Goal: Task Accomplishment & Management: Use online tool/utility

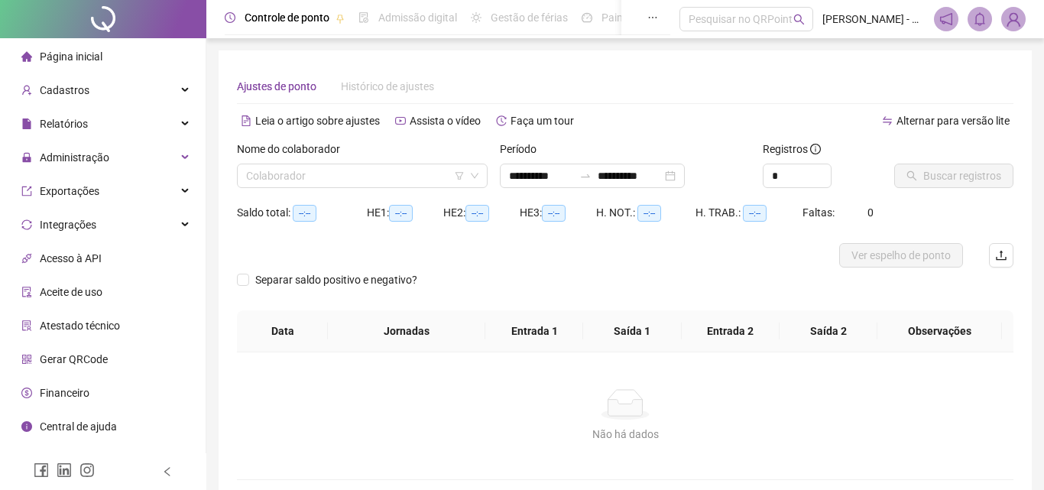
type input "**********"
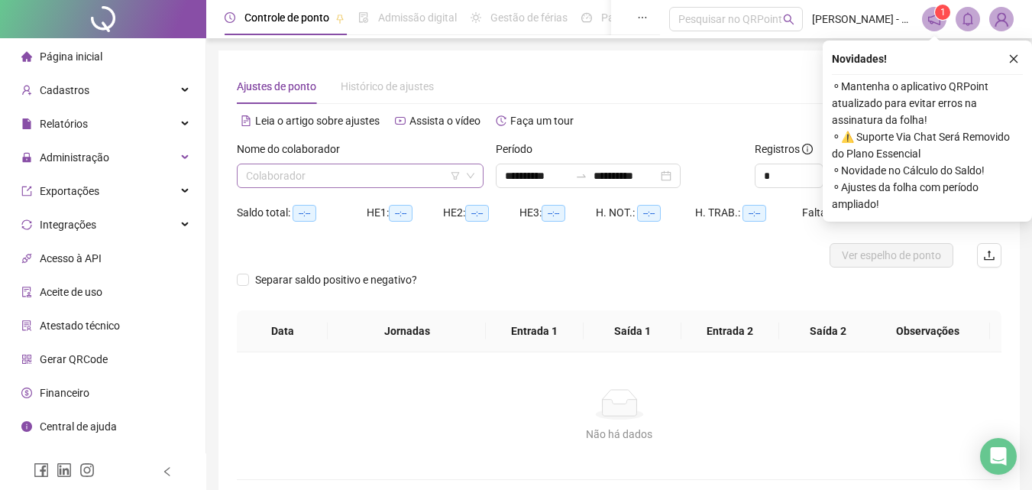
click at [416, 175] on input "search" at bounding box center [353, 175] width 215 height 23
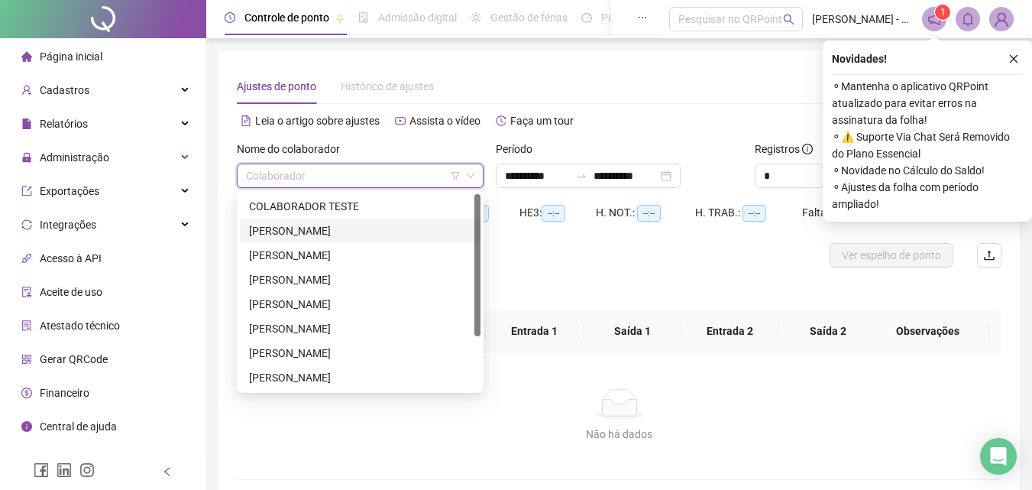
click at [362, 233] on div "[PERSON_NAME]" at bounding box center [360, 230] width 222 height 17
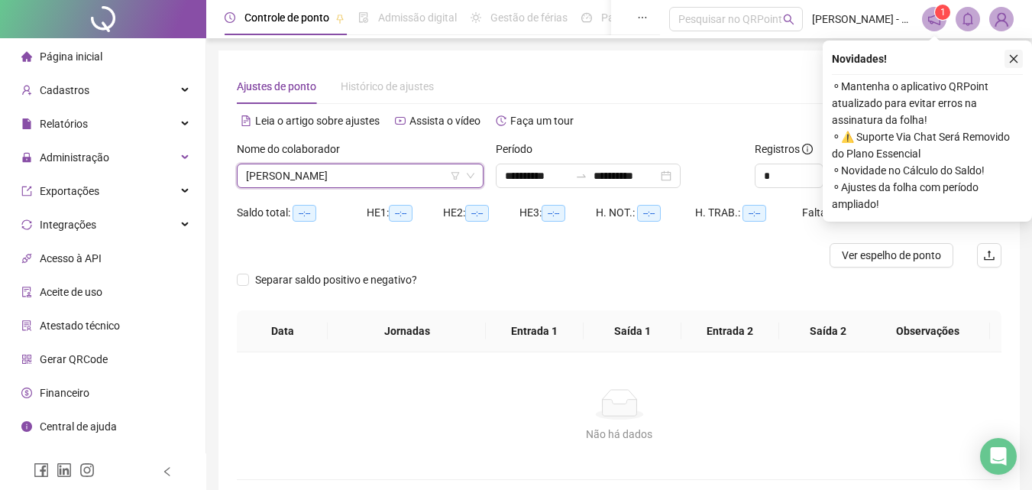
click at [1015, 57] on icon "close" at bounding box center [1013, 58] width 11 height 11
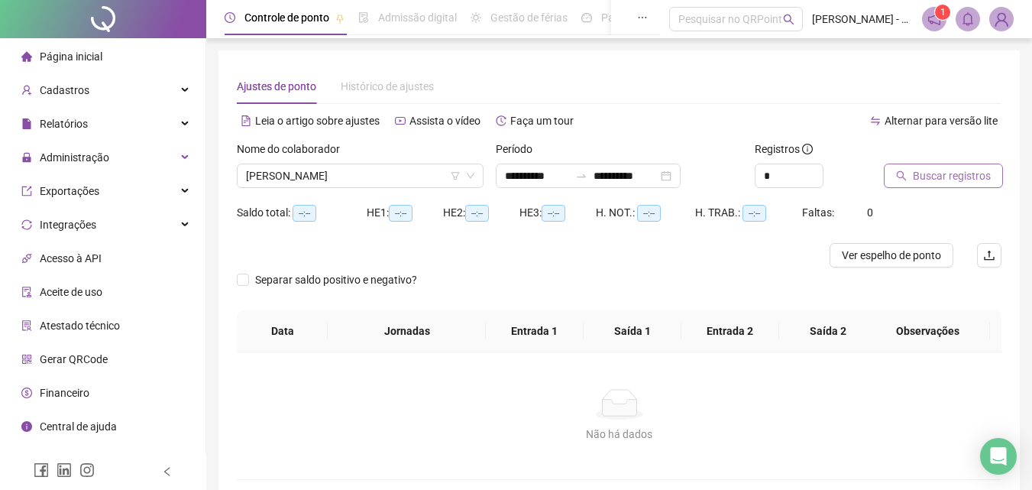
click at [943, 176] on span "Buscar registros" at bounding box center [952, 175] width 78 height 17
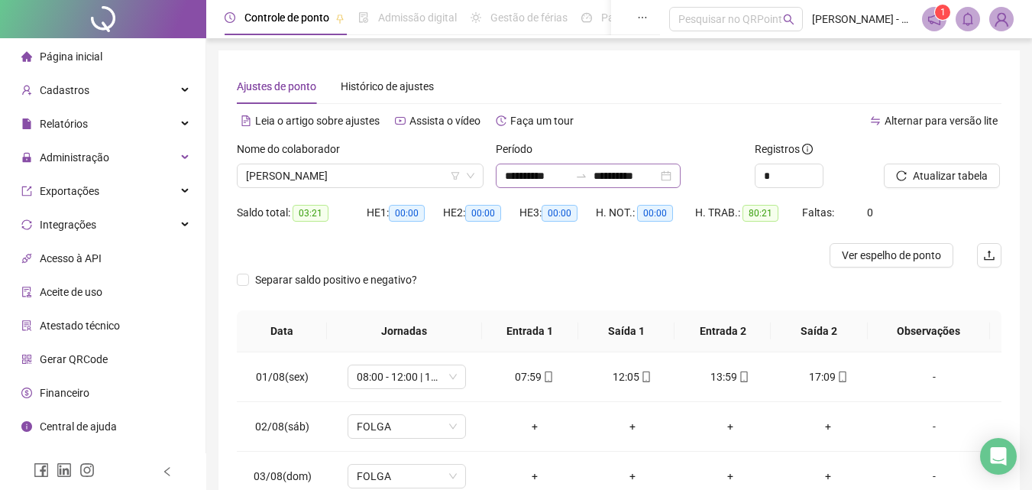
click at [681, 176] on div "**********" at bounding box center [588, 175] width 185 height 24
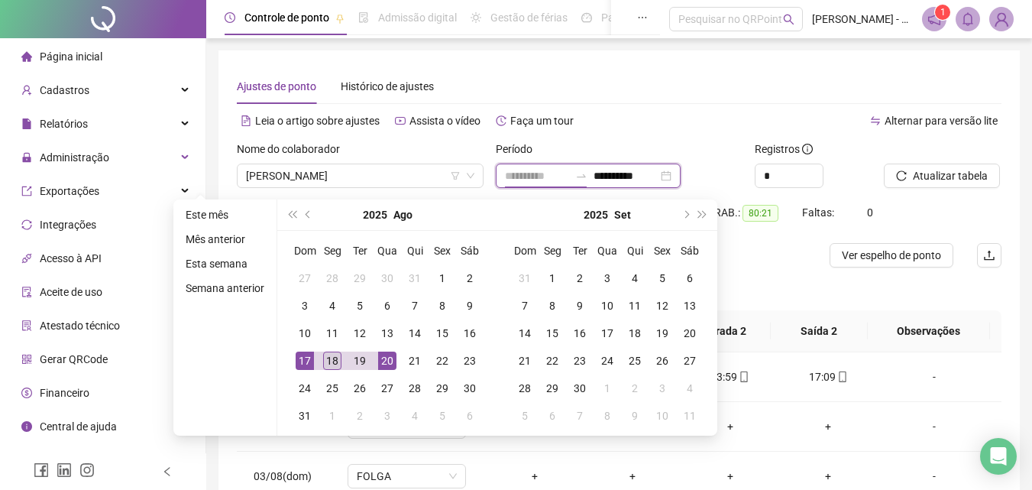
type input "**********"
click at [329, 362] on div "18" at bounding box center [332, 360] width 18 height 18
type input "**********"
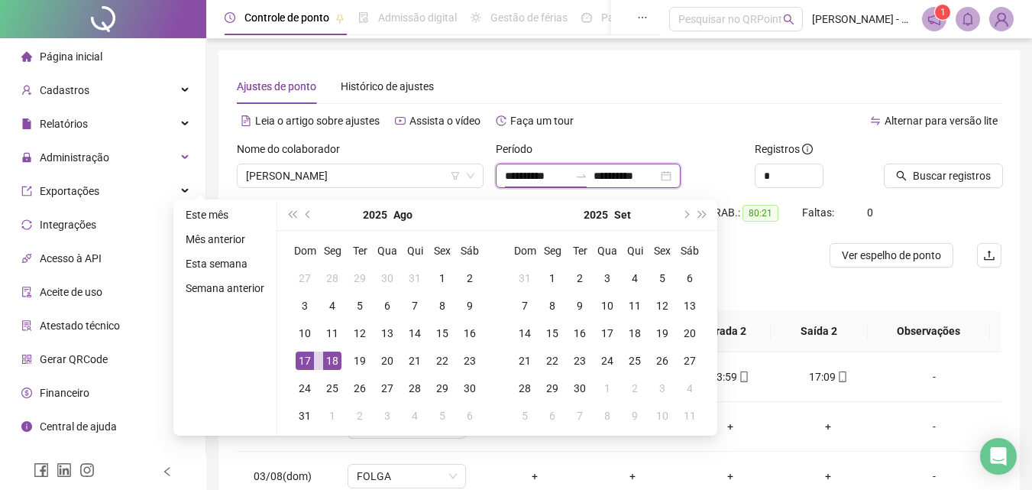
drag, startPoint x: 615, startPoint y: 173, endPoint x: 680, endPoint y: 173, distance: 64.9
click at [680, 173] on div "**********" at bounding box center [588, 175] width 185 height 24
type input "**********"
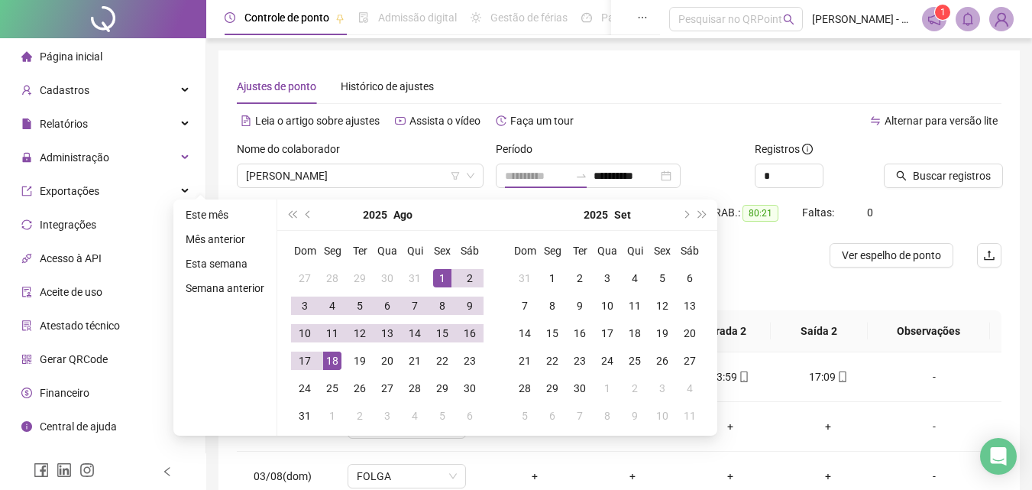
click at [439, 277] on div "1" at bounding box center [442, 278] width 18 height 18
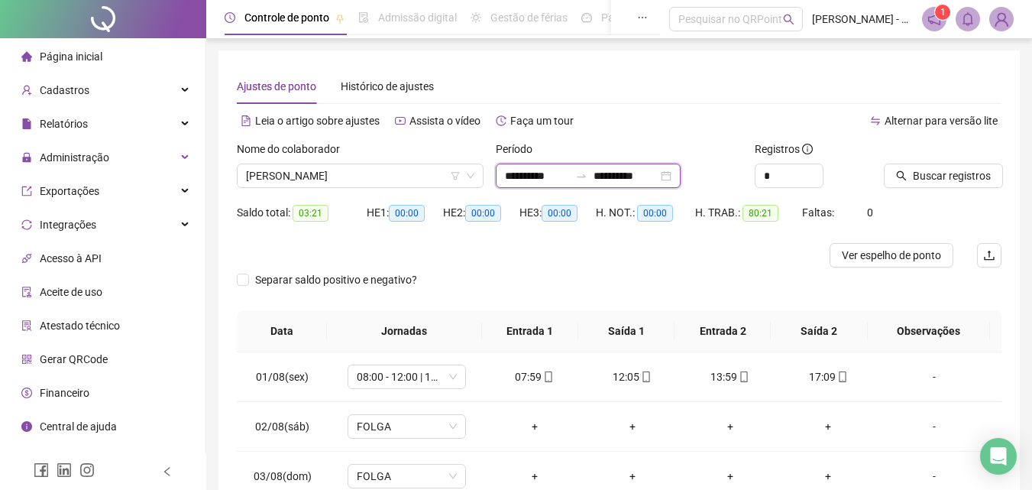
click at [641, 172] on input "**********" at bounding box center [626, 175] width 64 height 17
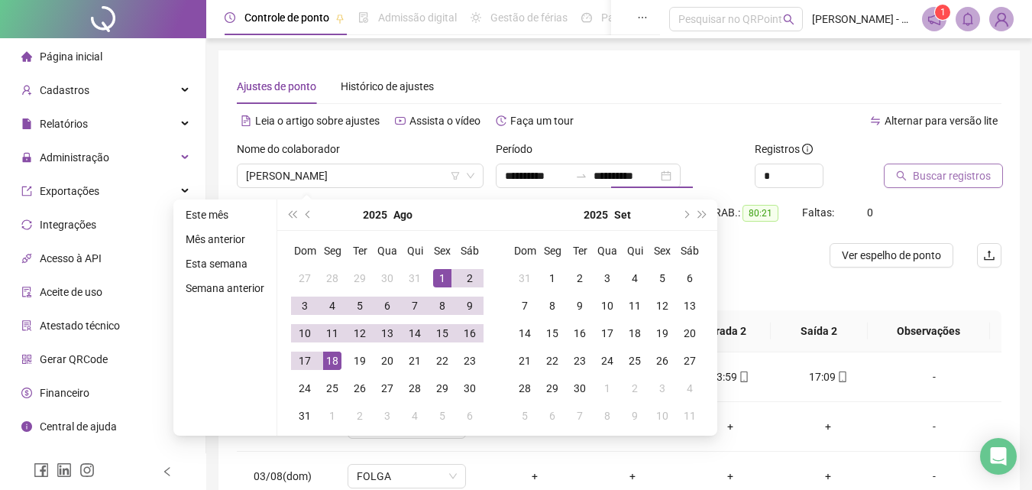
click at [918, 174] on span "Buscar registros" at bounding box center [952, 175] width 78 height 17
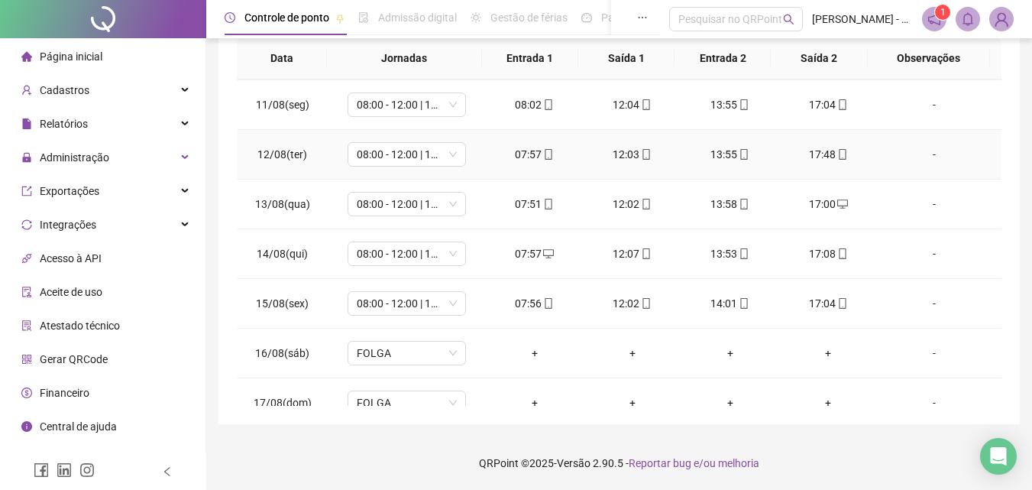
scroll to position [568, 0]
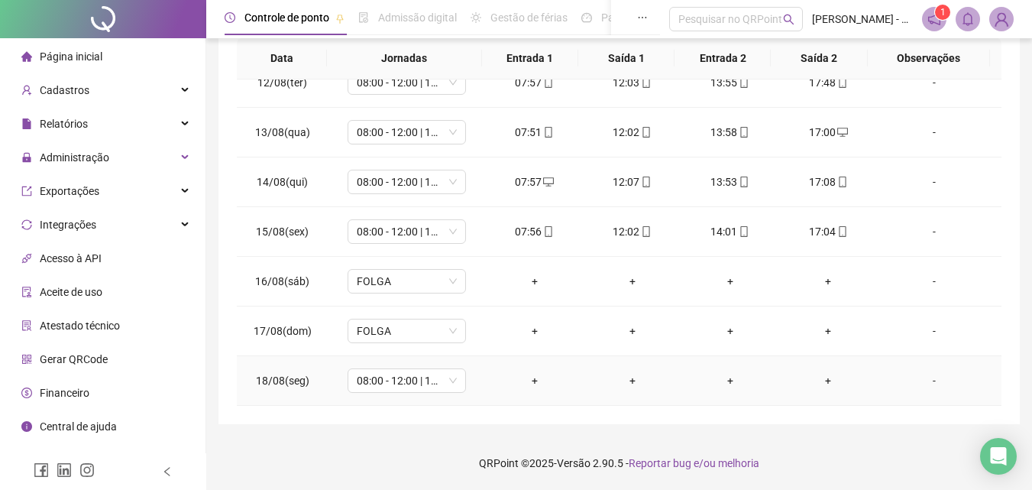
click at [529, 380] on div "+" at bounding box center [534, 380] width 73 height 17
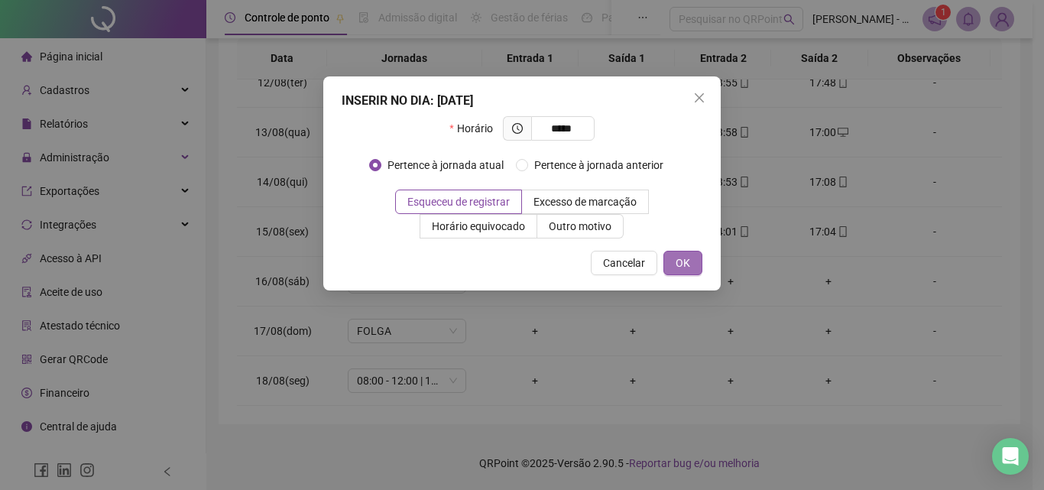
type input "*****"
click at [688, 264] on span "OK" at bounding box center [682, 262] width 15 height 17
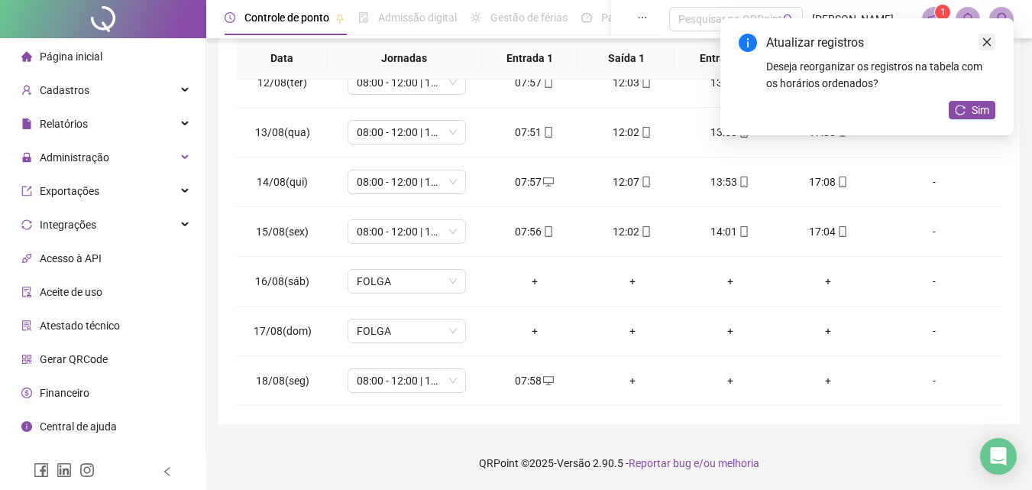
click at [989, 42] on icon "close" at bounding box center [987, 42] width 11 height 11
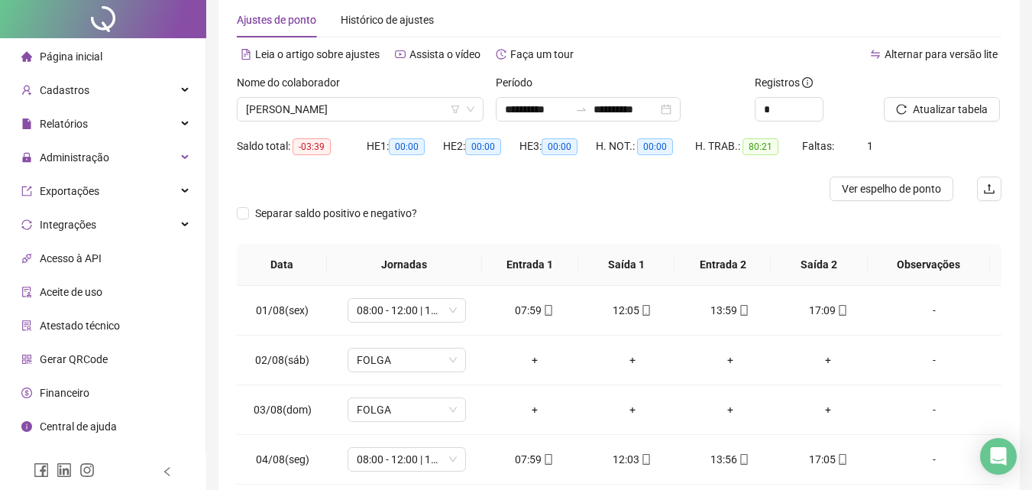
scroll to position [0, 0]
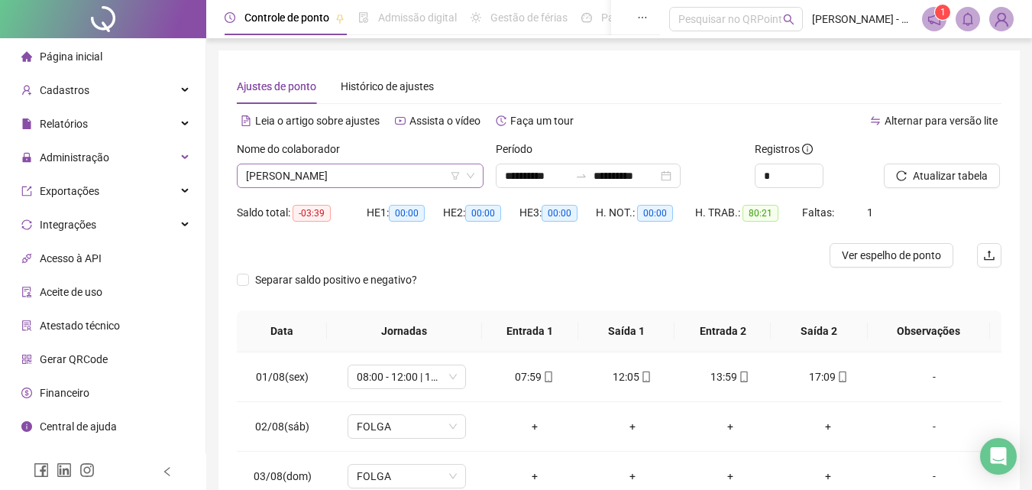
click at [413, 173] on span "[PERSON_NAME]" at bounding box center [360, 175] width 228 height 23
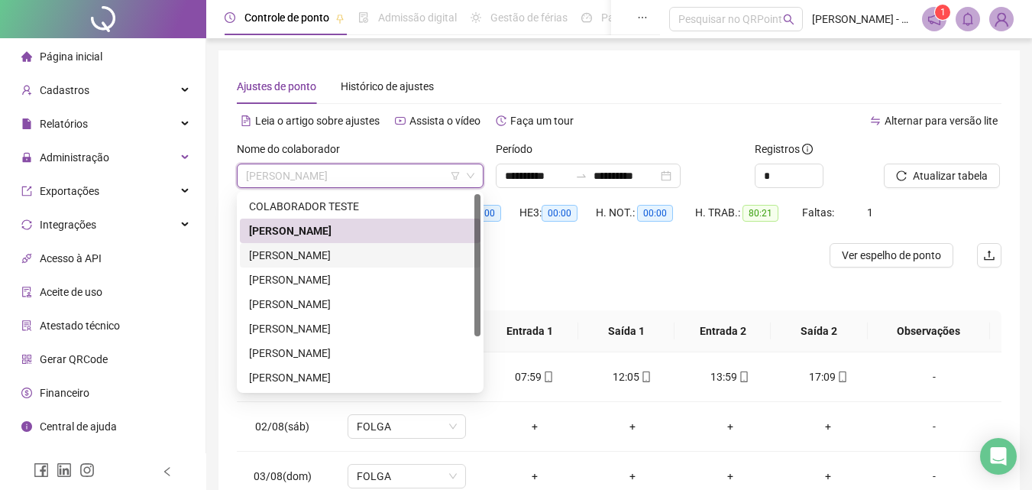
click at [382, 251] on div "[PERSON_NAME]" at bounding box center [360, 255] width 222 height 17
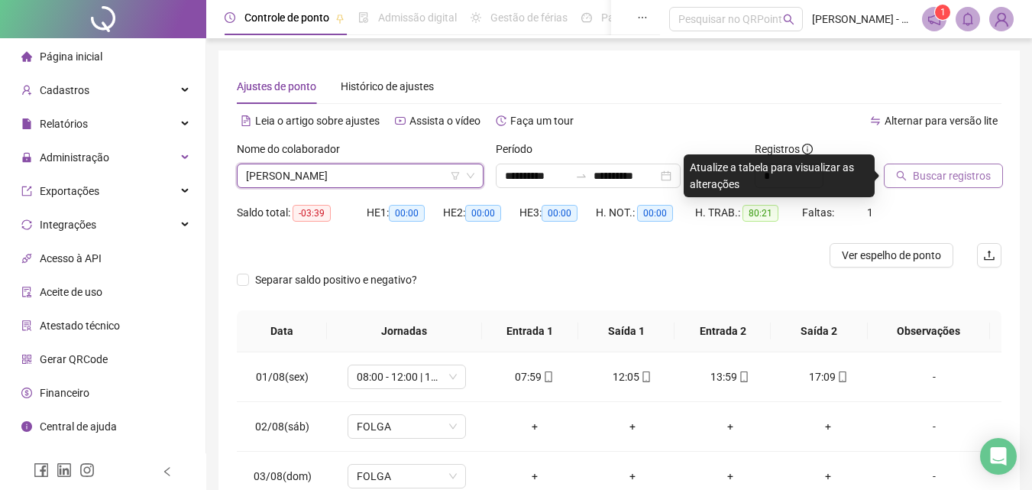
click at [932, 180] on span "Buscar registros" at bounding box center [952, 175] width 78 height 17
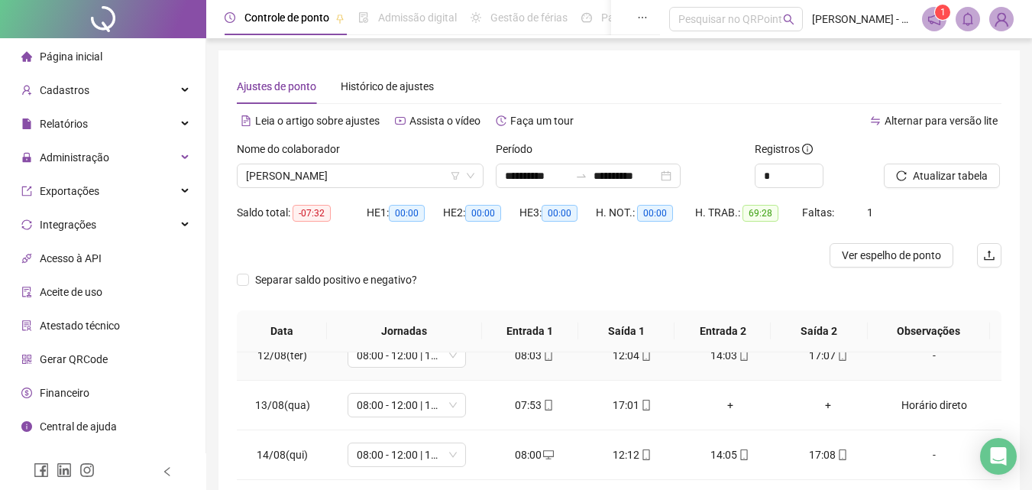
scroll to position [273, 0]
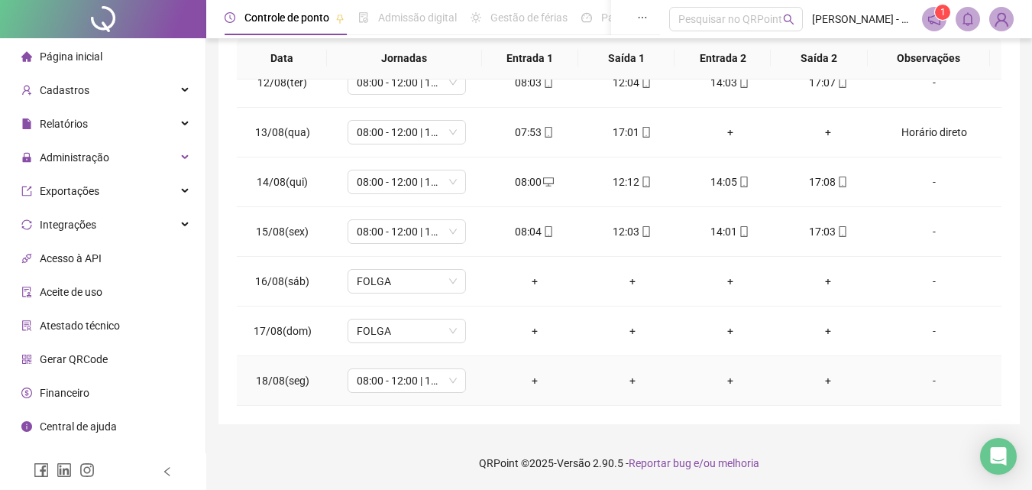
click at [537, 377] on div "+" at bounding box center [534, 380] width 73 height 17
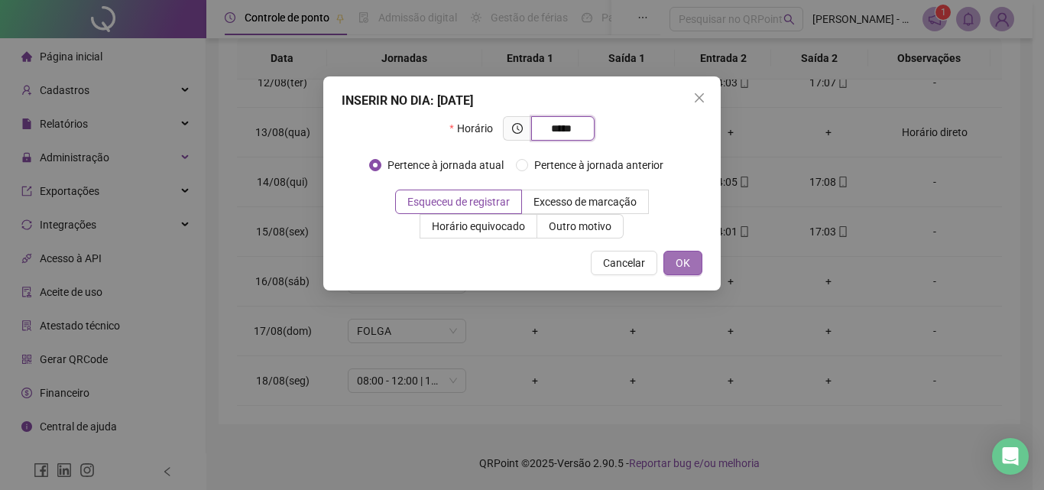
type input "*****"
click at [675, 257] on span "OK" at bounding box center [682, 262] width 15 height 17
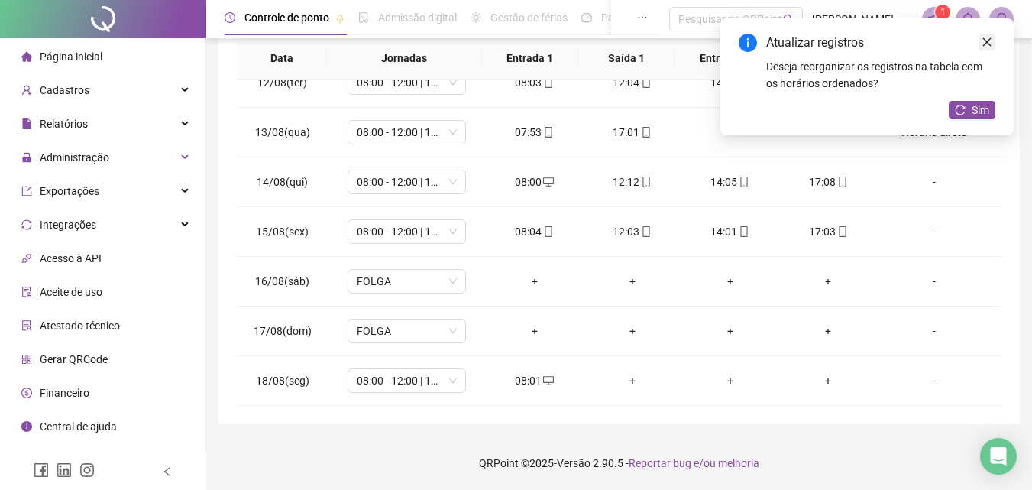
click at [988, 44] on icon "close" at bounding box center [987, 42] width 11 height 11
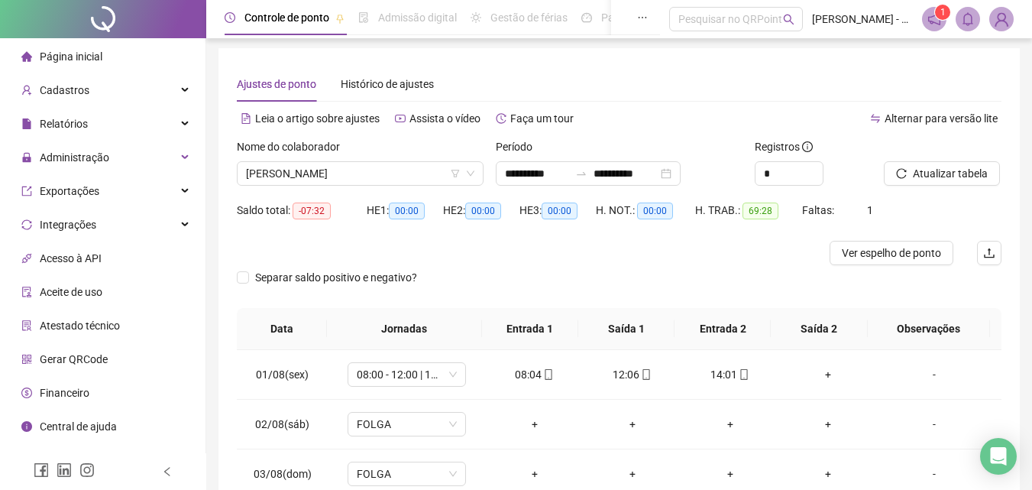
scroll to position [0, 0]
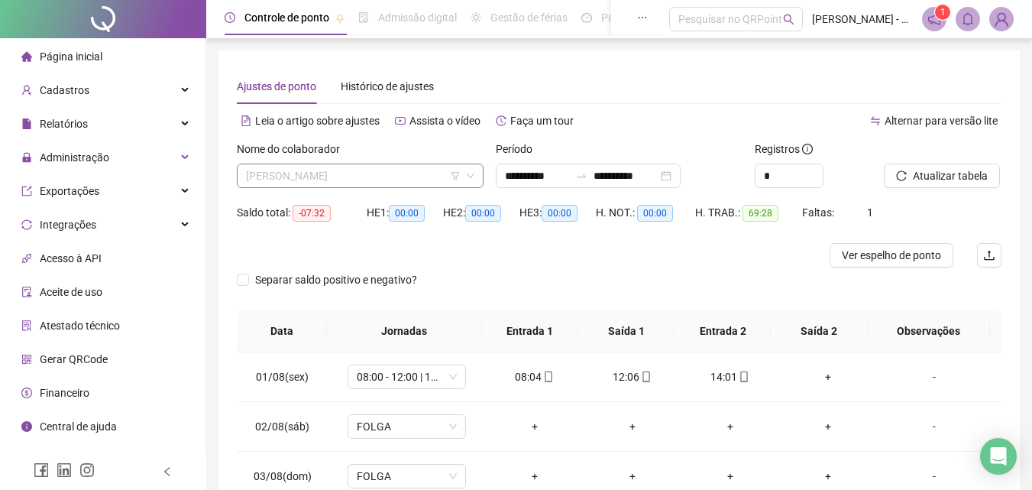
click at [378, 176] on span "[PERSON_NAME]" at bounding box center [360, 175] width 228 height 23
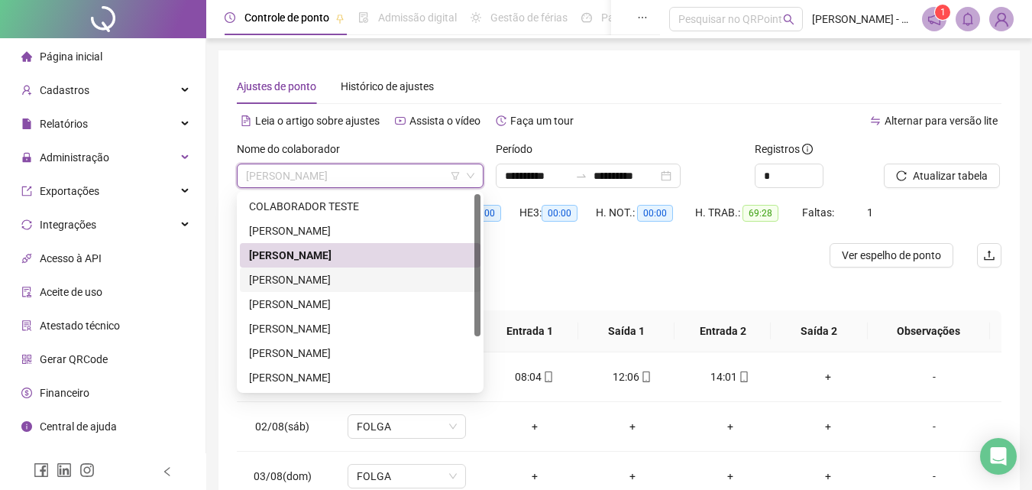
click at [358, 275] on div "[PERSON_NAME]" at bounding box center [360, 279] width 222 height 17
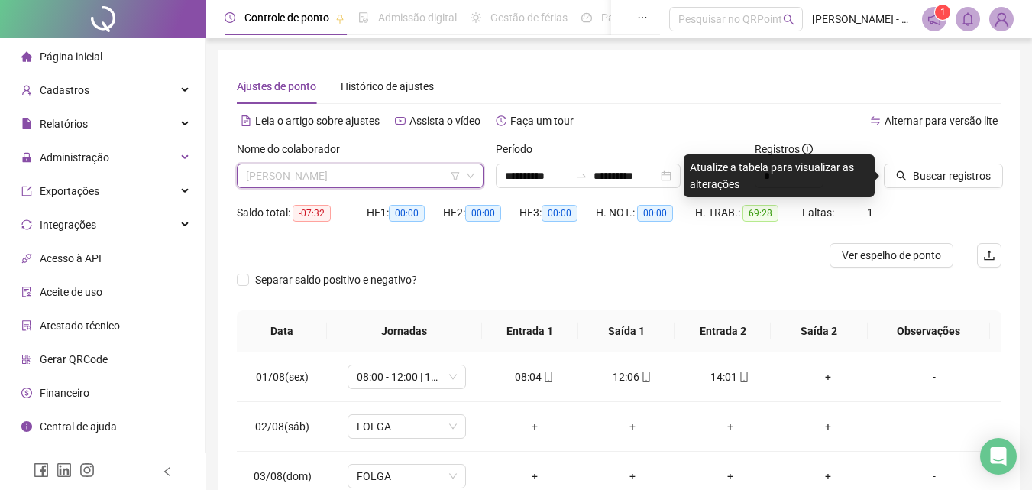
click at [418, 177] on span "[PERSON_NAME]" at bounding box center [360, 175] width 228 height 23
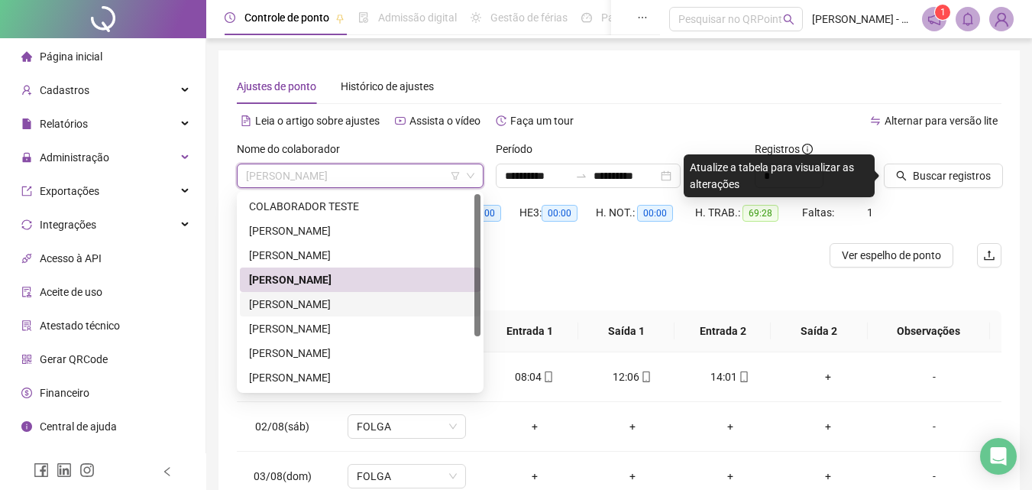
click at [358, 300] on div "[PERSON_NAME]" at bounding box center [360, 304] width 222 height 17
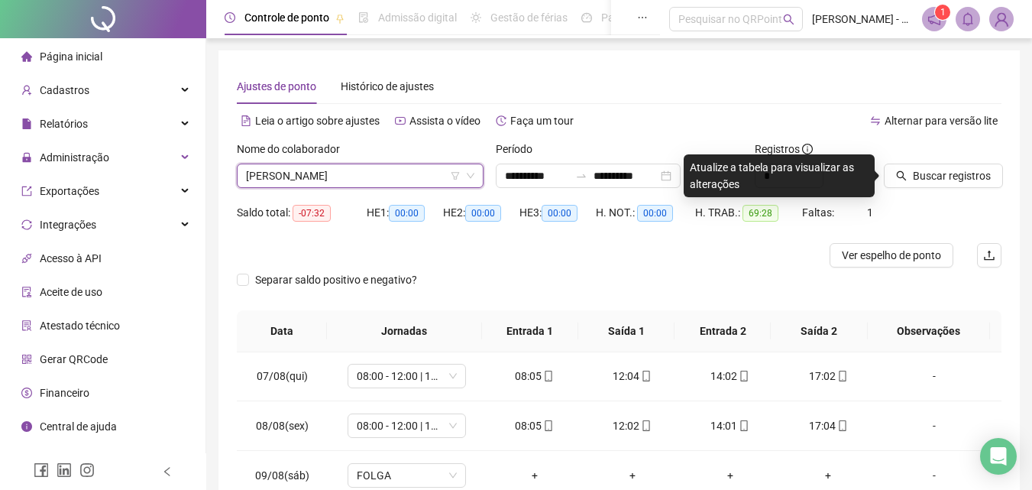
scroll to position [458, 0]
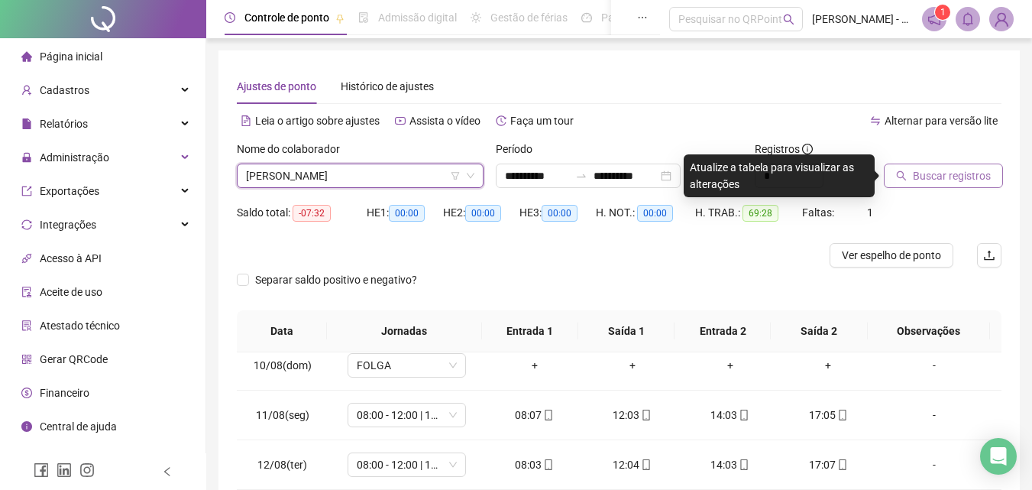
click at [926, 168] on span "Buscar registros" at bounding box center [952, 175] width 78 height 17
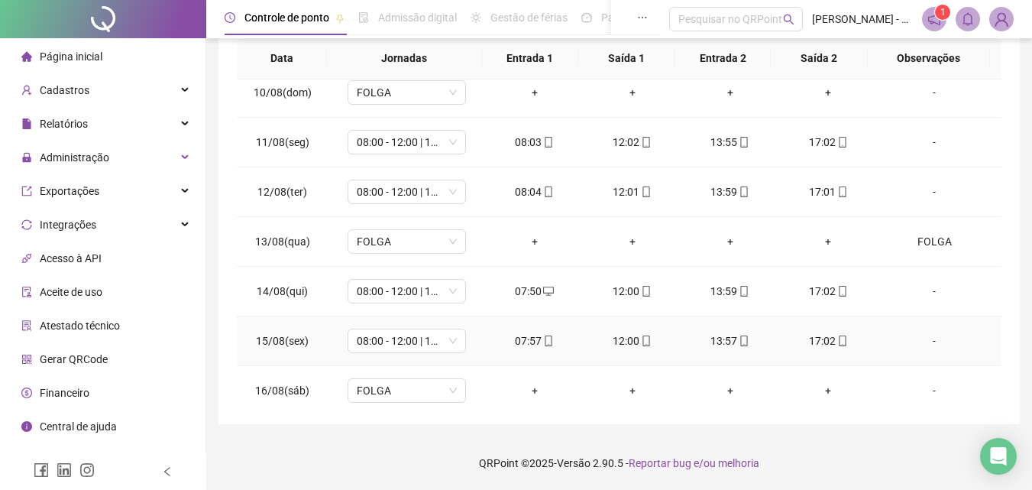
scroll to position [568, 0]
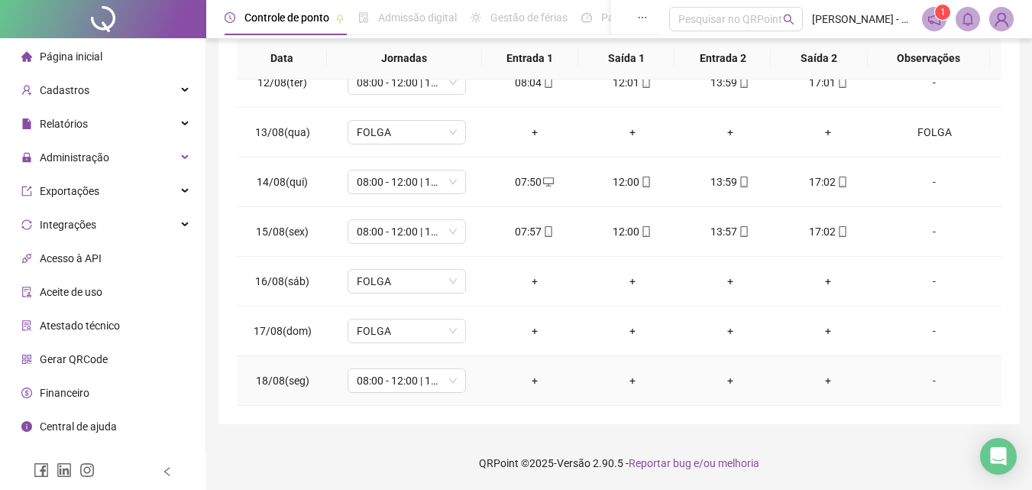
click at [536, 377] on div "+" at bounding box center [534, 380] width 73 height 17
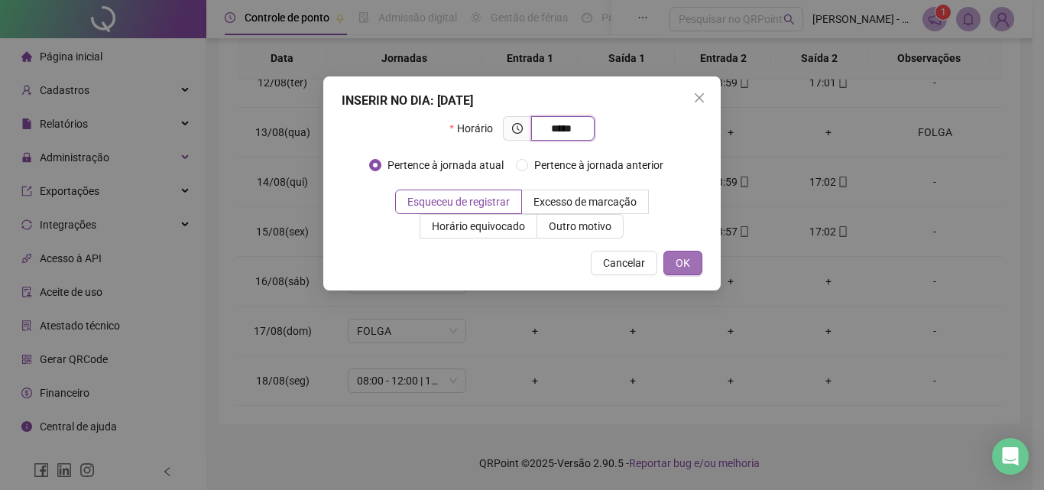
type input "*****"
click at [677, 258] on span "OK" at bounding box center [682, 262] width 15 height 17
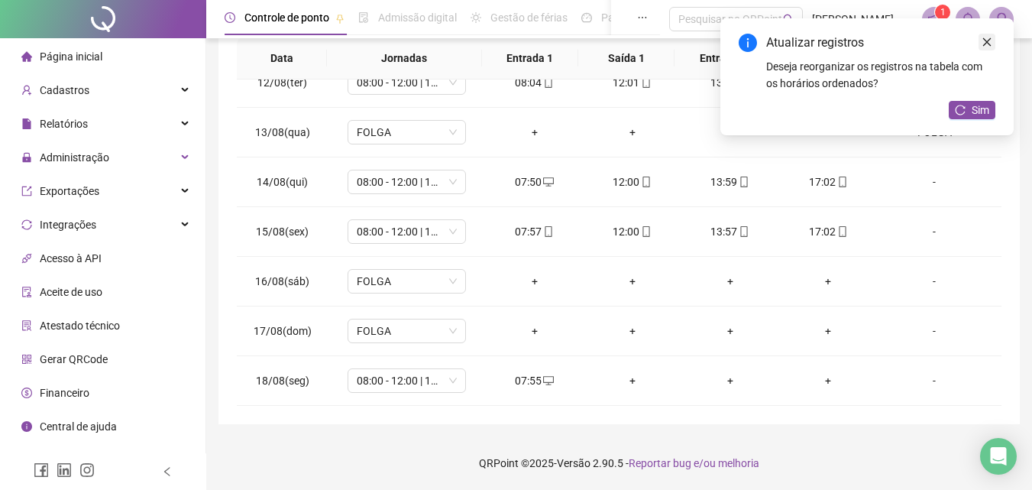
click at [989, 41] on icon "close" at bounding box center [987, 42] width 11 height 11
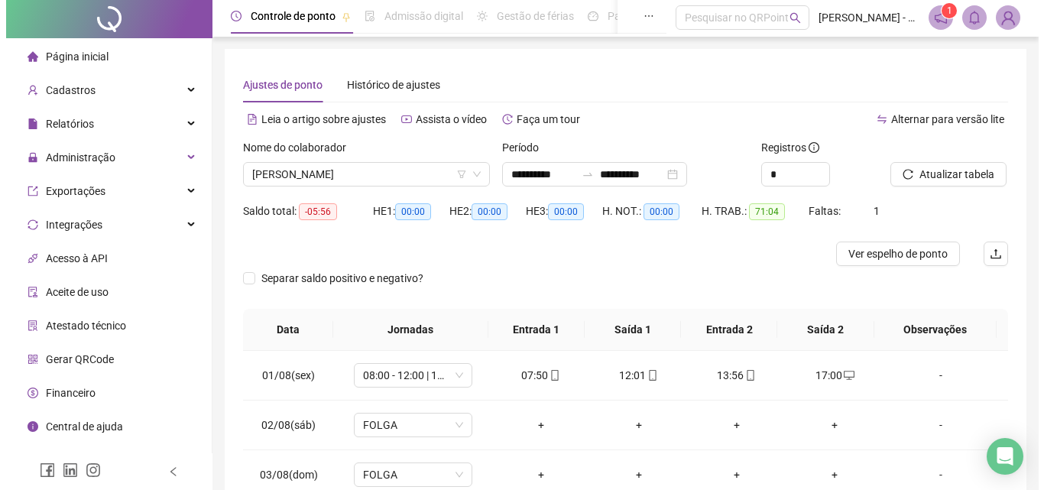
scroll to position [0, 0]
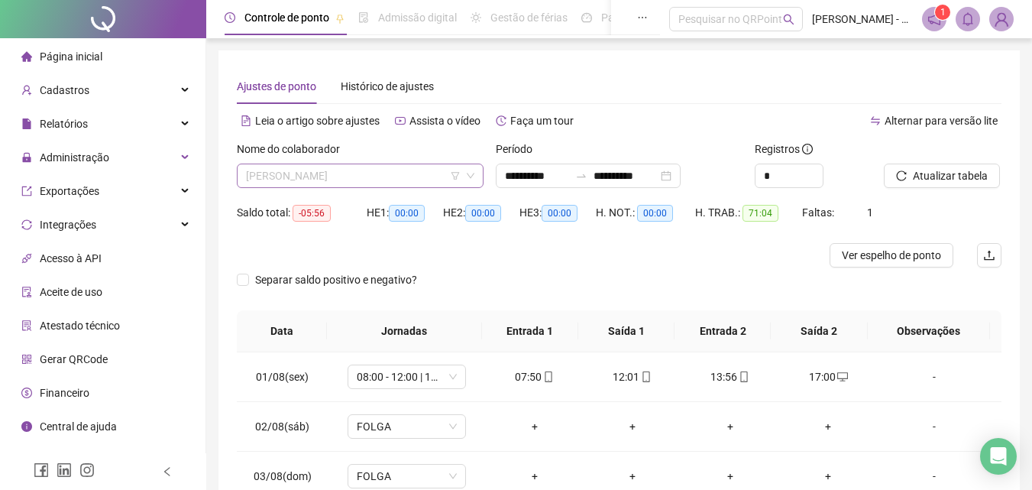
click at [418, 176] on span "[PERSON_NAME]" at bounding box center [360, 175] width 228 height 23
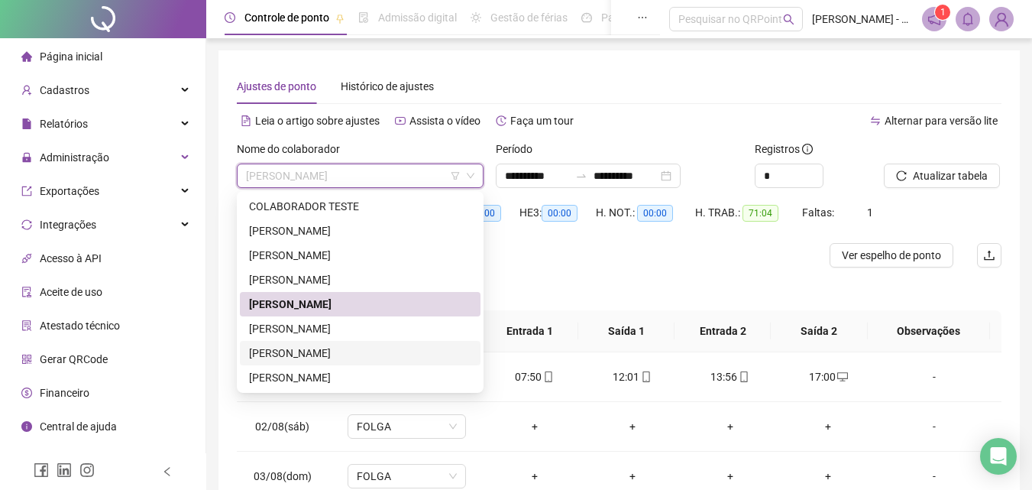
click at [343, 354] on div "[PERSON_NAME]" at bounding box center [360, 353] width 222 height 17
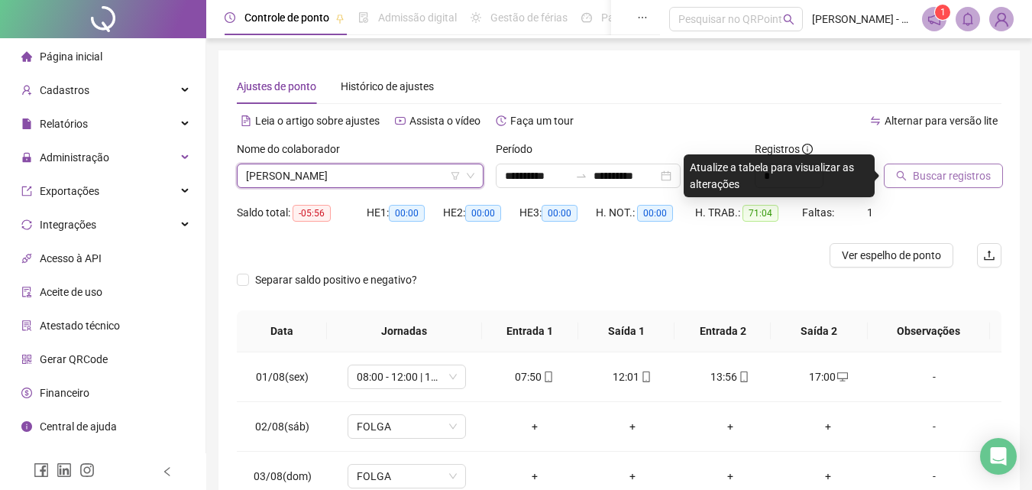
click at [923, 173] on span "Buscar registros" at bounding box center [952, 175] width 78 height 17
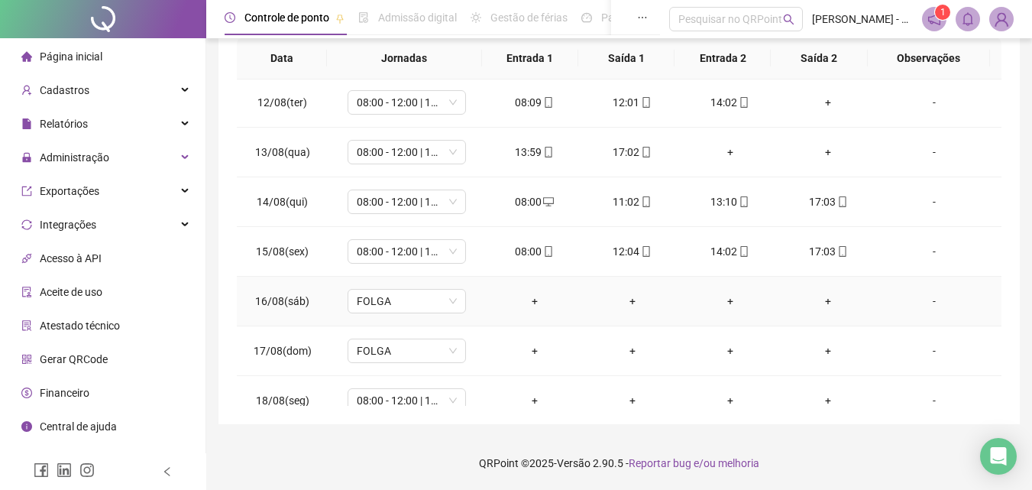
scroll to position [568, 0]
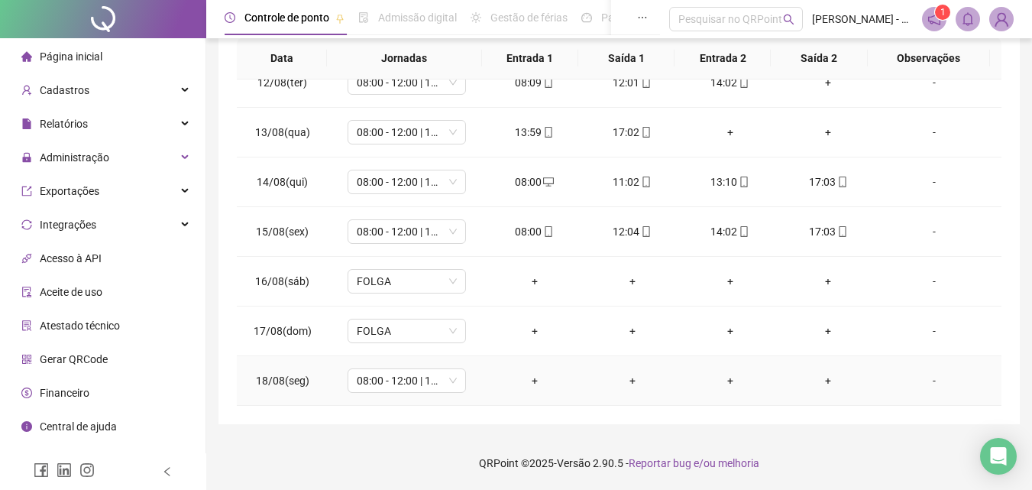
click at [532, 380] on div "+" at bounding box center [534, 380] width 73 height 17
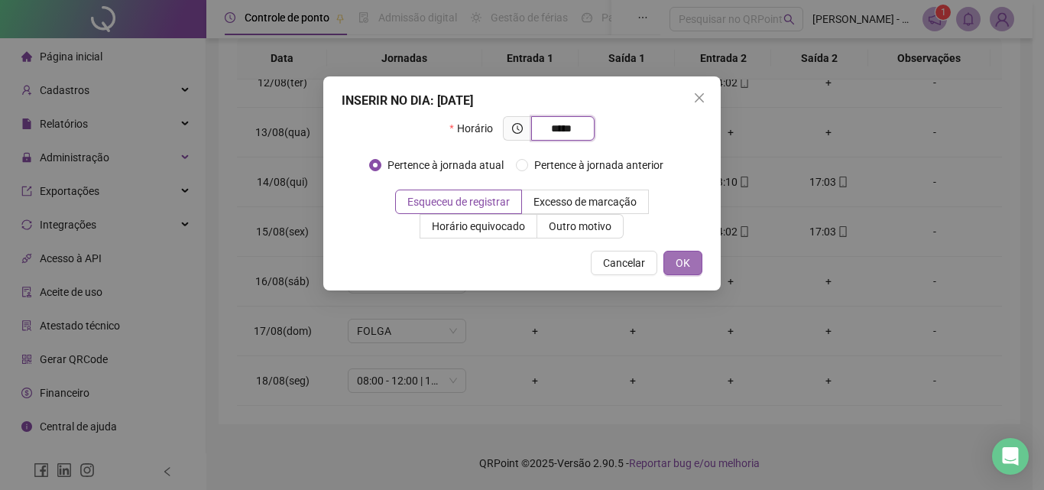
type input "*****"
click at [681, 267] on span "OK" at bounding box center [682, 262] width 15 height 17
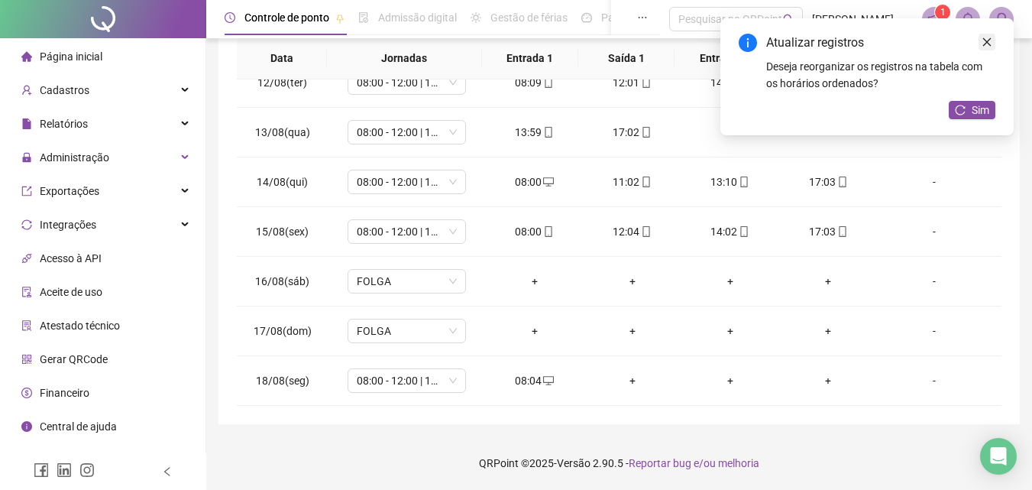
click at [989, 44] on icon "close" at bounding box center [987, 42] width 11 height 11
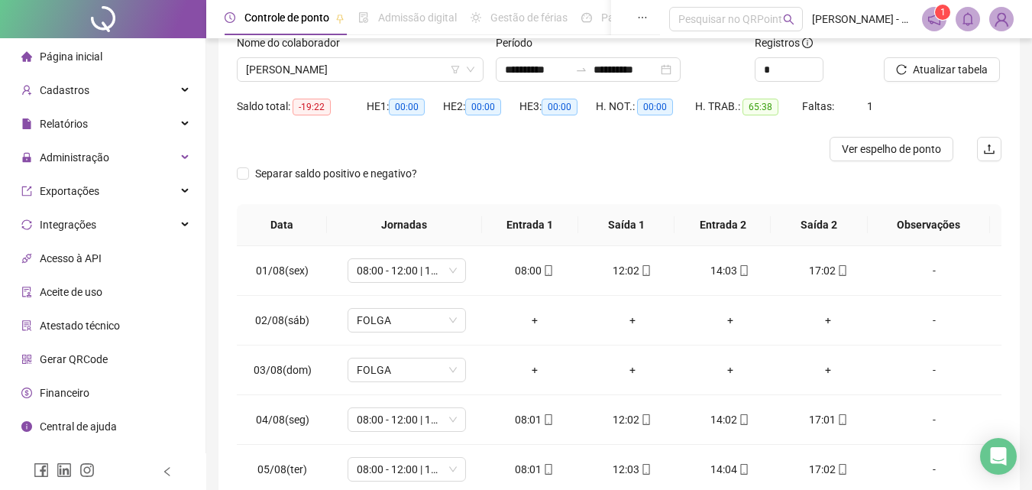
scroll to position [0, 0]
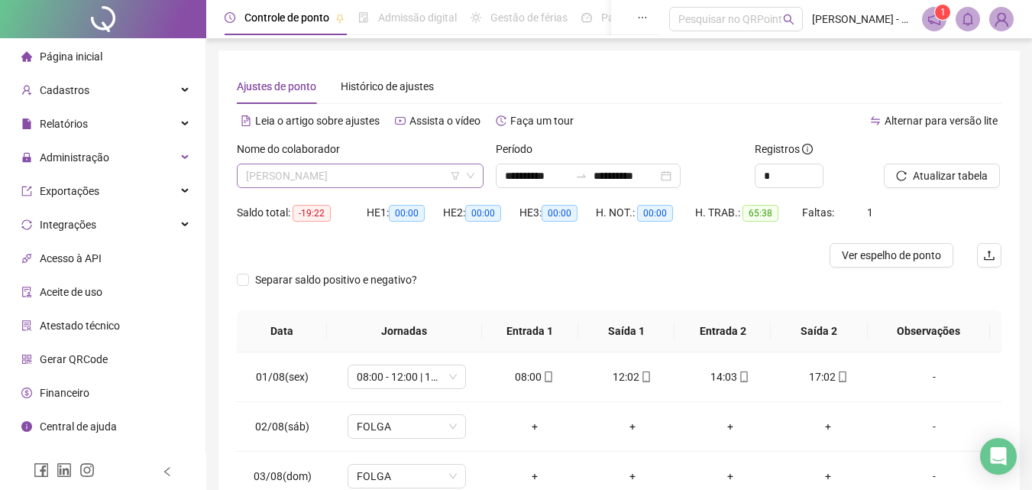
click at [426, 179] on span "[PERSON_NAME]" at bounding box center [360, 175] width 228 height 23
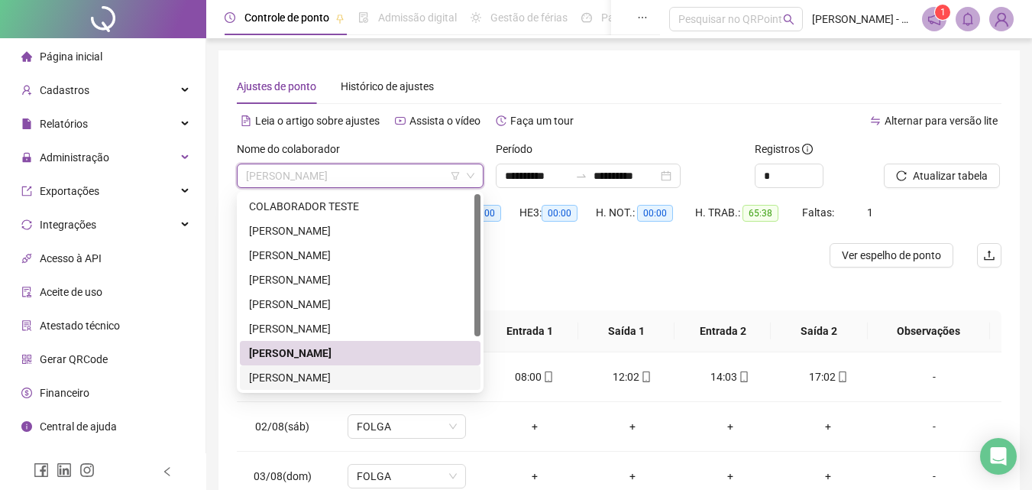
click at [378, 375] on div "[PERSON_NAME]" at bounding box center [360, 377] width 222 height 17
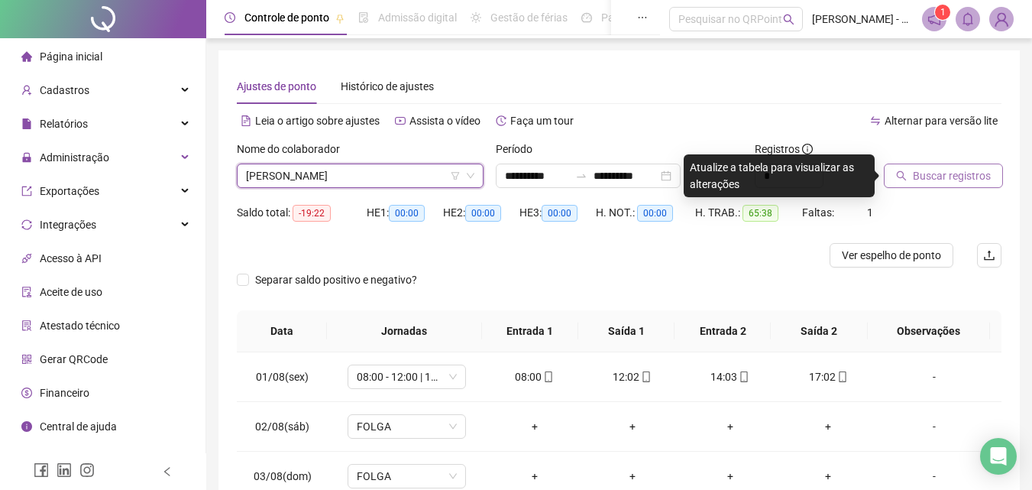
click at [952, 172] on span "Buscar registros" at bounding box center [952, 175] width 78 height 17
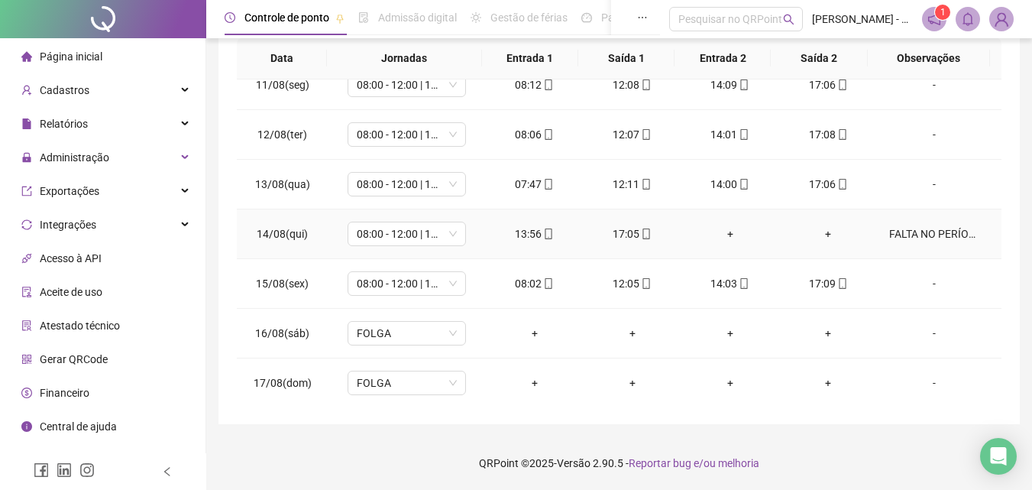
scroll to position [568, 0]
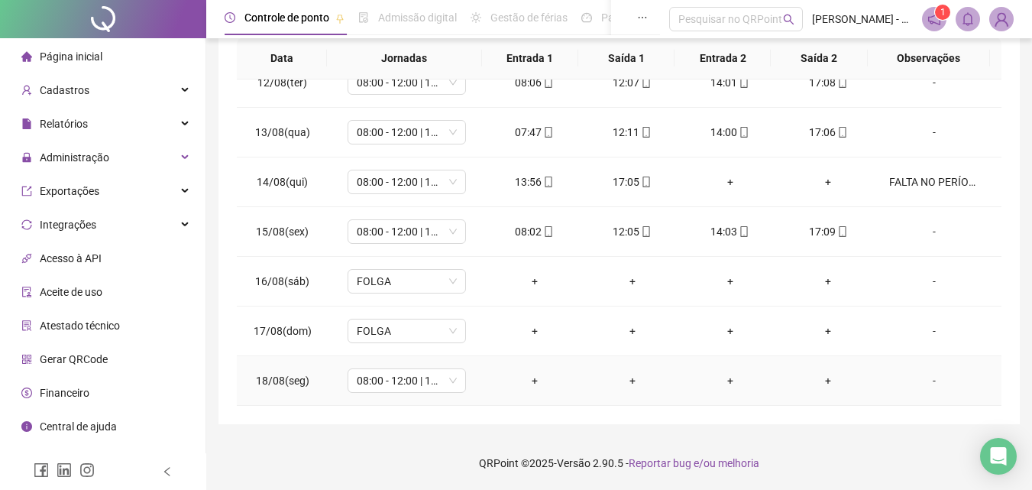
click at [529, 382] on div "+" at bounding box center [534, 380] width 73 height 17
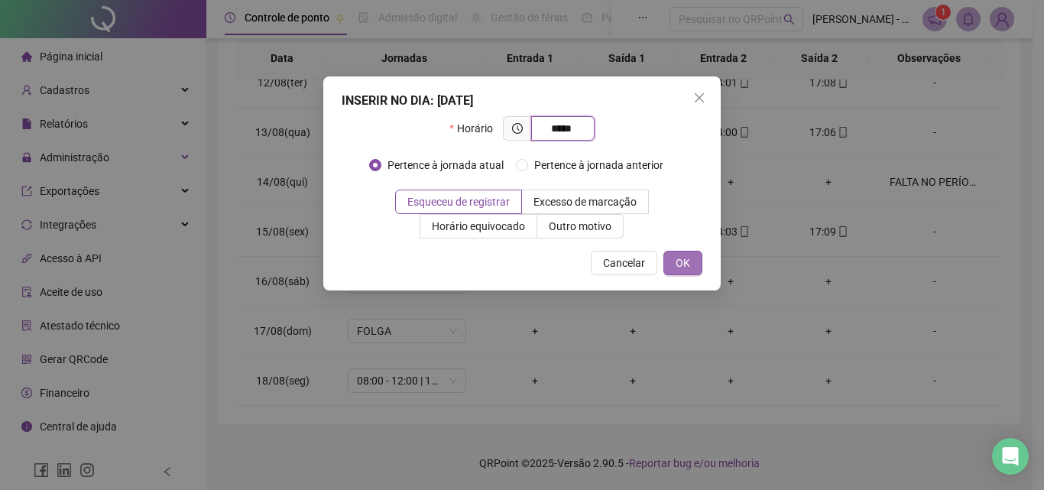
type input "*****"
click at [673, 265] on button "OK" at bounding box center [682, 263] width 39 height 24
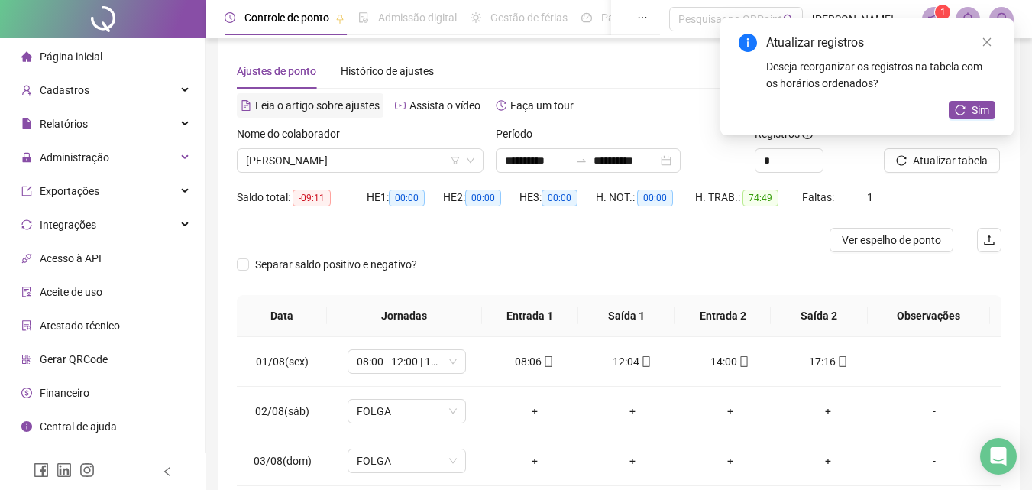
scroll to position [0, 0]
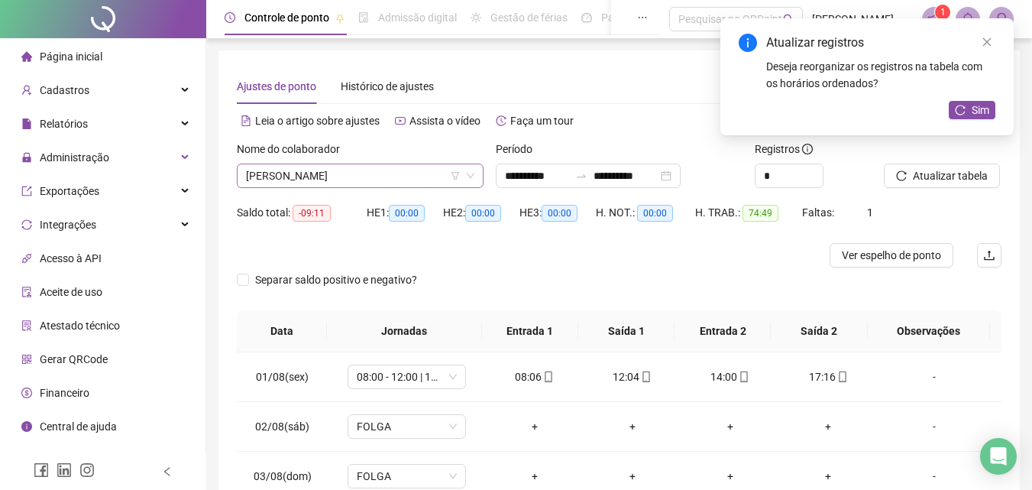
click at [438, 180] on span "[PERSON_NAME]" at bounding box center [360, 175] width 228 height 23
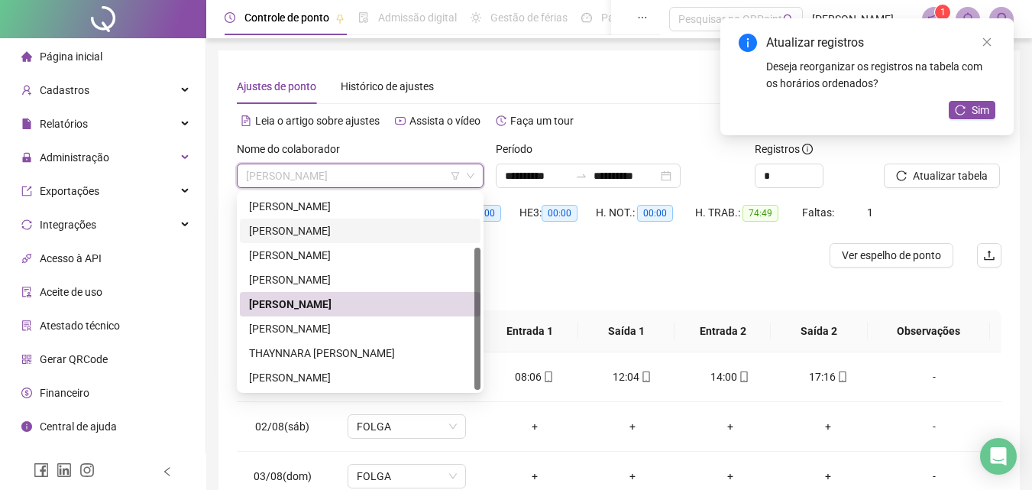
scroll to position [76, 0]
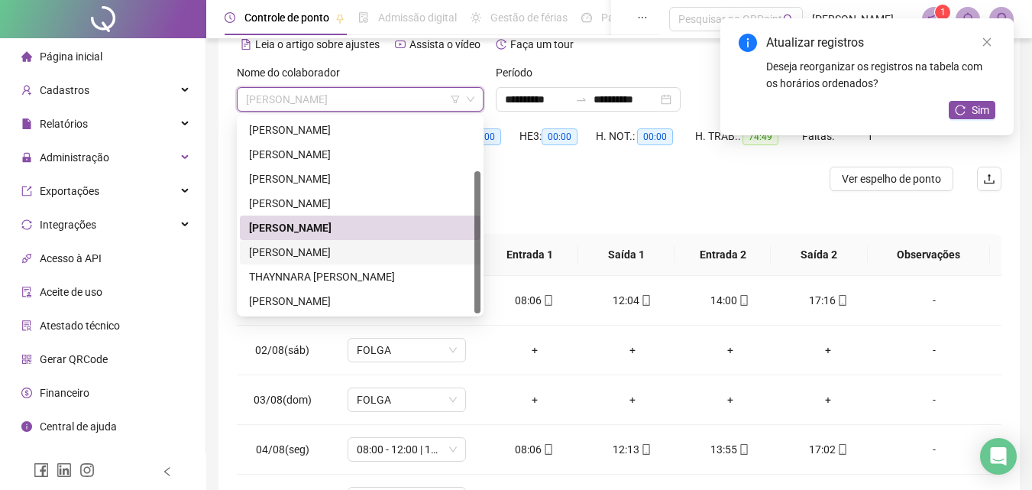
click at [364, 253] on div "[PERSON_NAME]" at bounding box center [360, 252] width 222 height 17
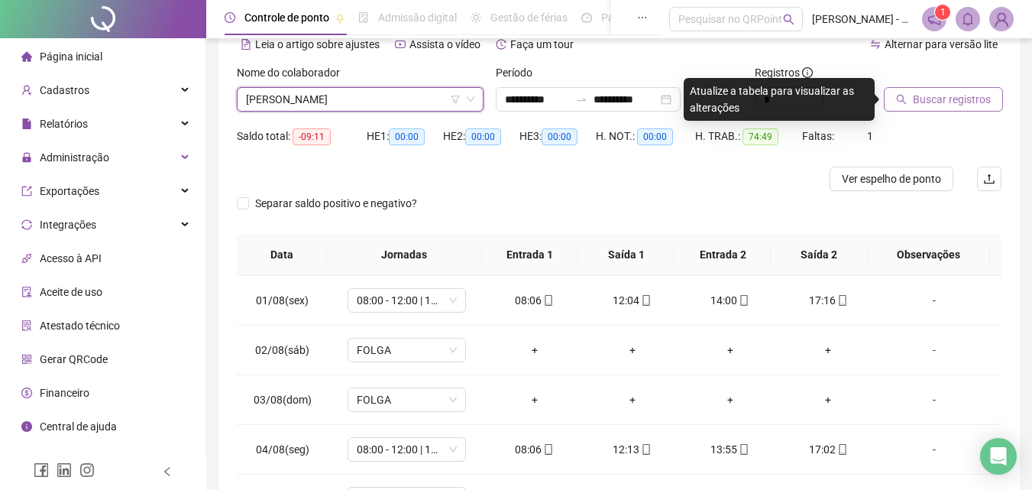
click at [924, 95] on span "Buscar registros" at bounding box center [952, 99] width 78 height 17
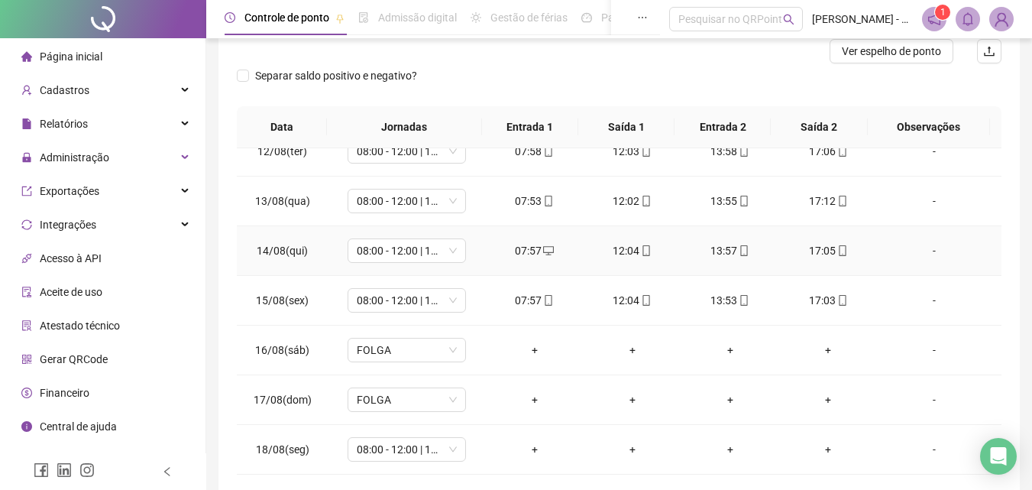
scroll to position [273, 0]
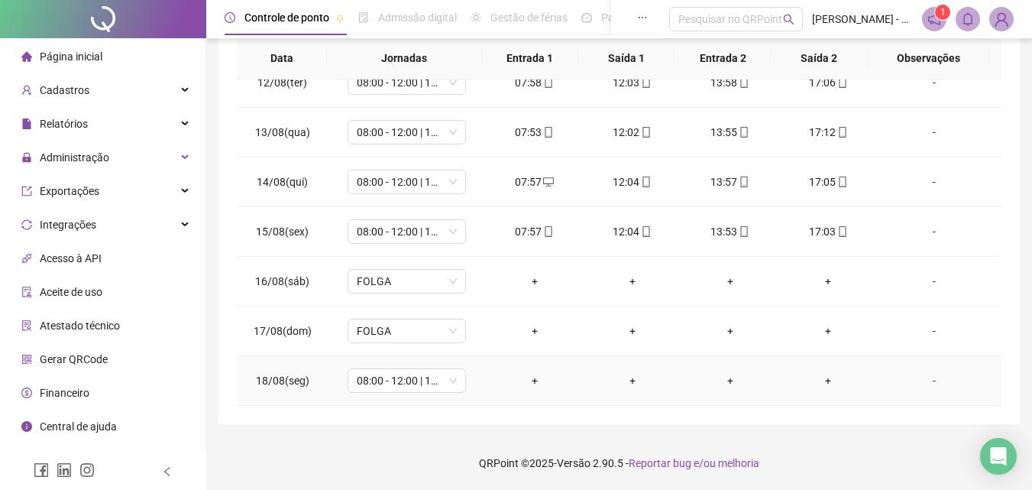
drag, startPoint x: 528, startPoint y: 381, endPoint x: 611, endPoint y: 361, distance: 85.8
click at [528, 380] on div "+" at bounding box center [534, 380] width 73 height 17
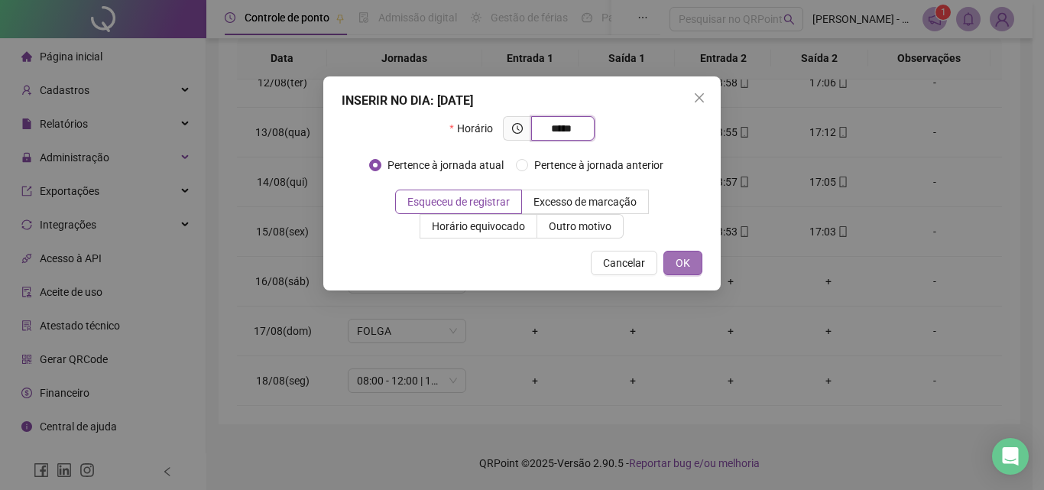
type input "*****"
click at [688, 264] on span "OK" at bounding box center [682, 262] width 15 height 17
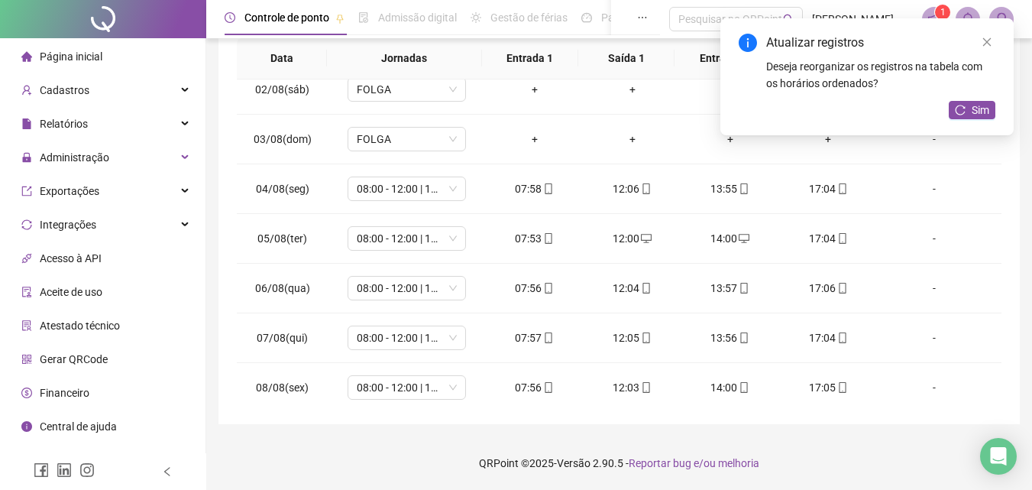
scroll to position [0, 0]
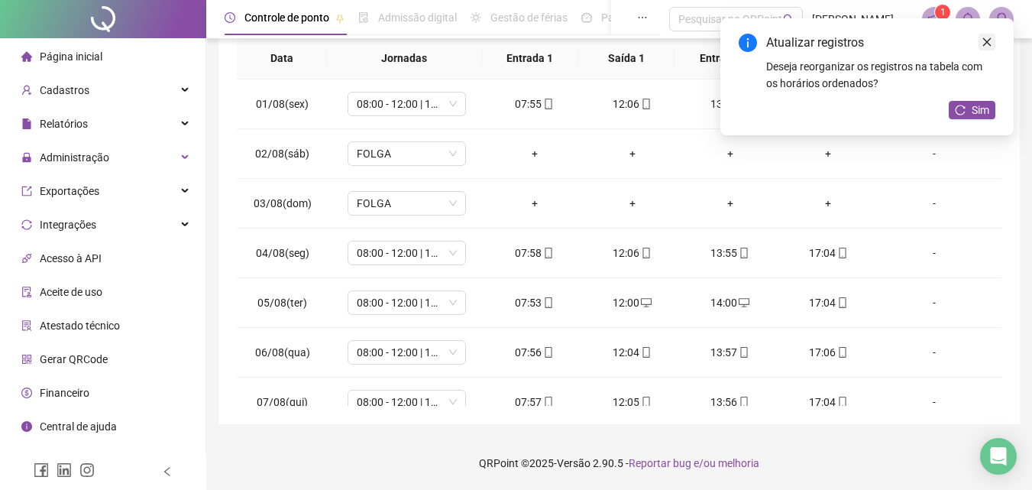
click at [988, 40] on icon "close" at bounding box center [987, 42] width 11 height 11
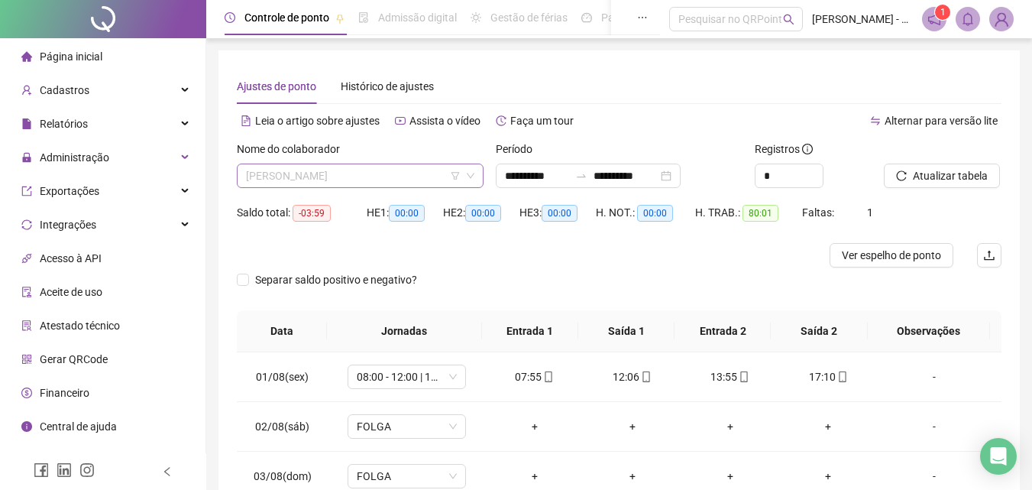
click at [433, 173] on span "[PERSON_NAME]" at bounding box center [360, 175] width 228 height 23
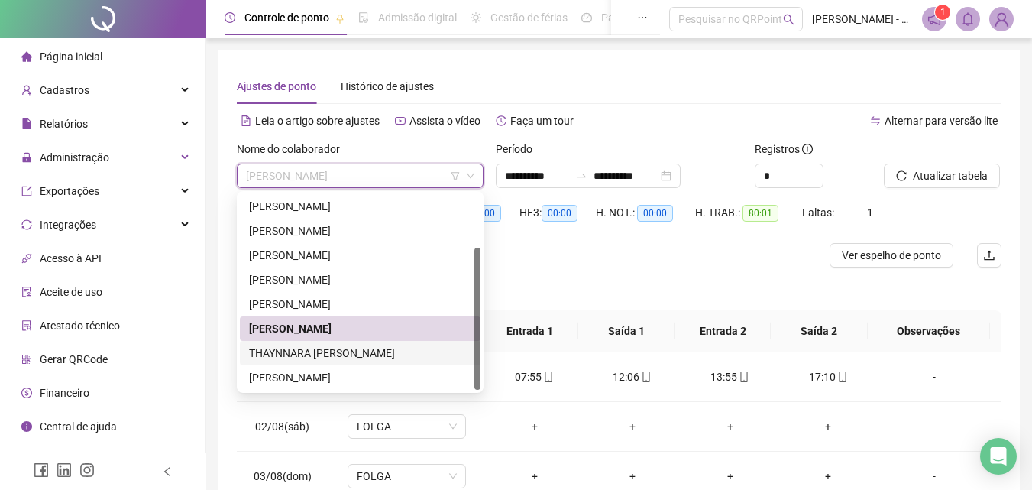
click at [383, 358] on div "THAYNNARA [PERSON_NAME]" at bounding box center [360, 353] width 222 height 17
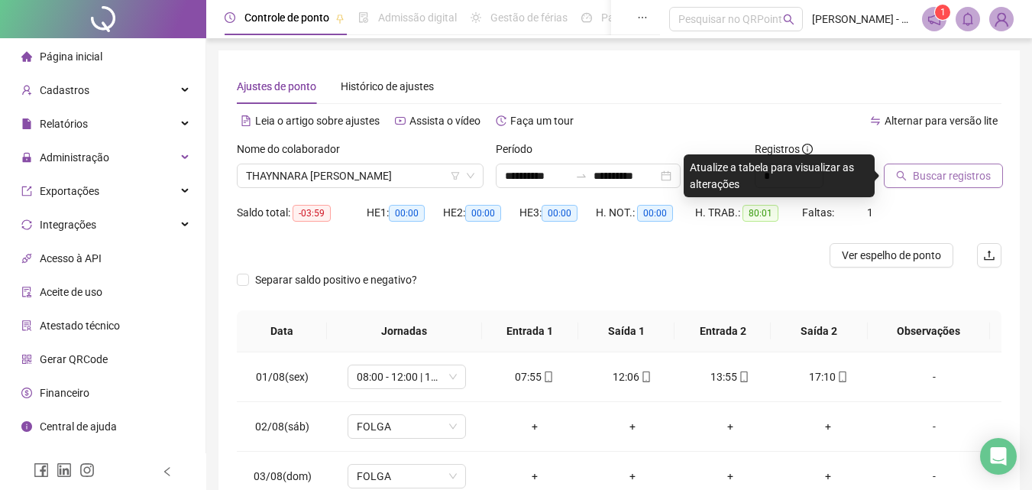
click at [925, 172] on span "Buscar registros" at bounding box center [952, 175] width 78 height 17
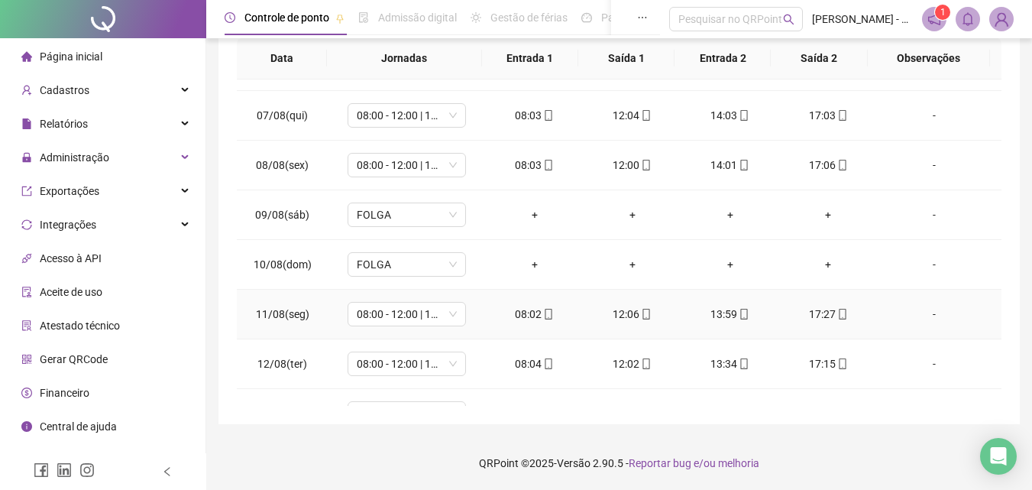
scroll to position [568, 0]
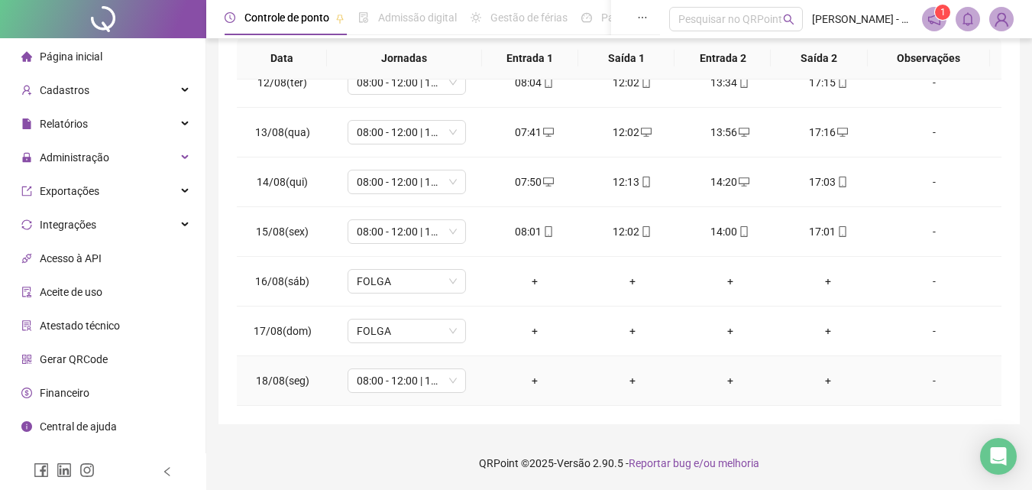
click at [536, 384] on div "+" at bounding box center [534, 380] width 73 height 17
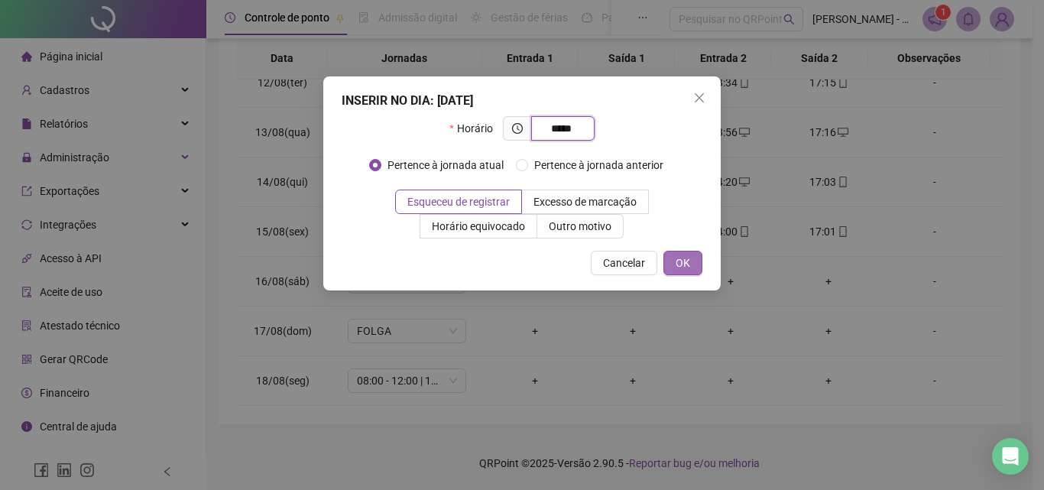
type input "*****"
click at [685, 261] on span "OK" at bounding box center [682, 262] width 15 height 17
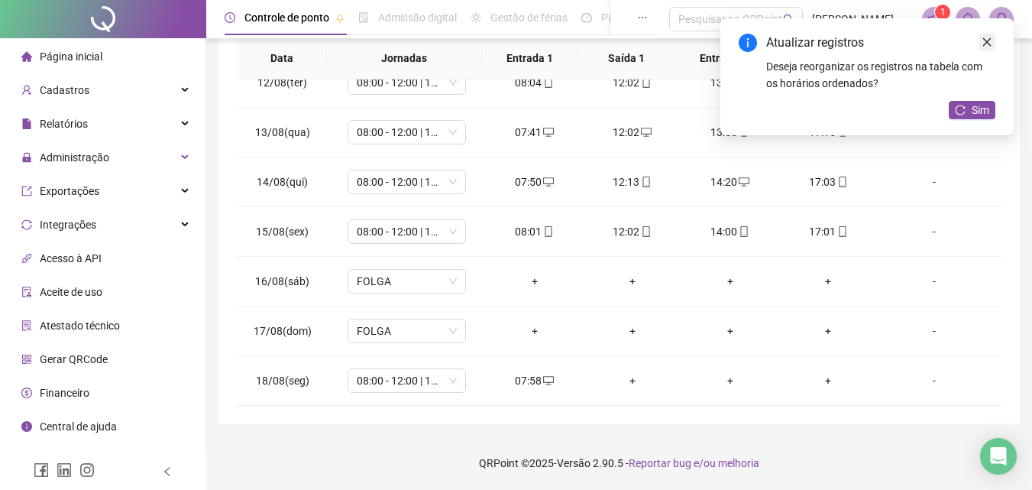
click at [990, 46] on icon "close" at bounding box center [987, 42] width 11 height 11
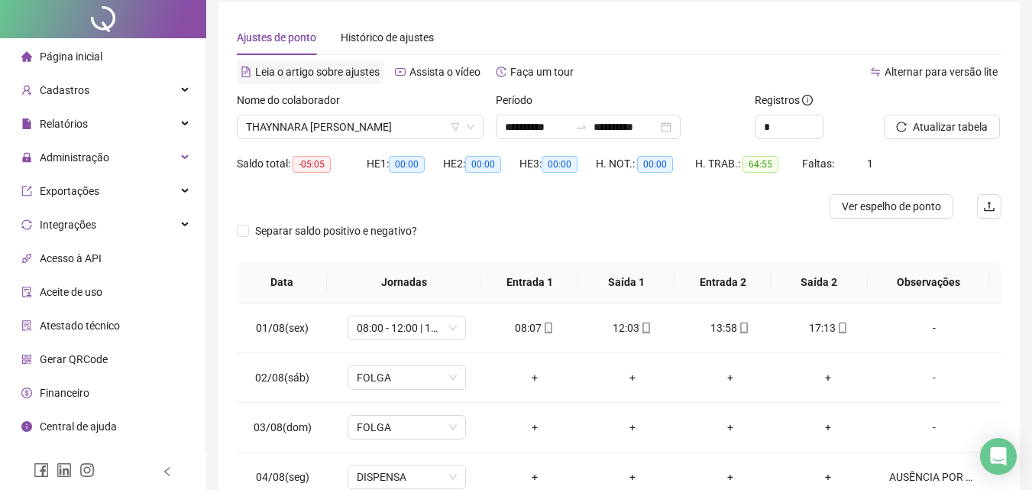
scroll to position [0, 0]
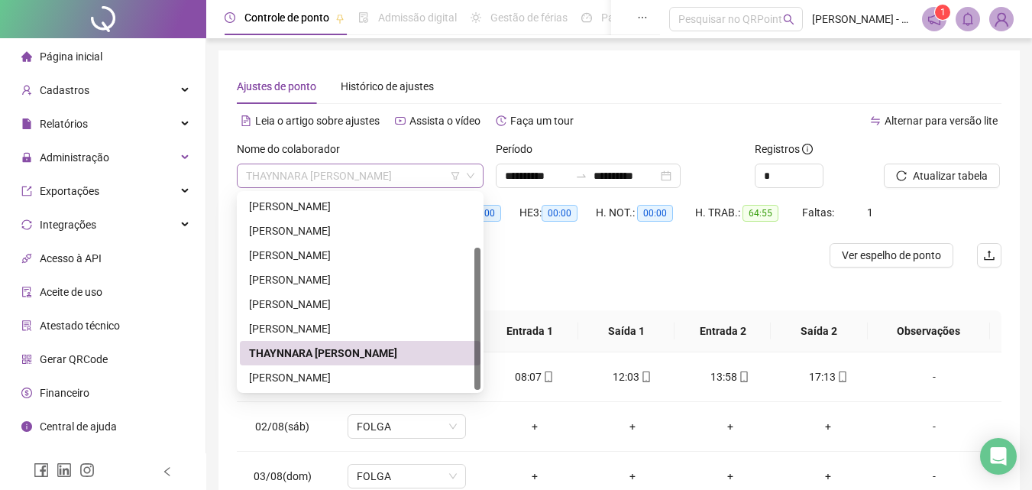
click at [396, 179] on span "THAYNNARA [PERSON_NAME]" at bounding box center [360, 175] width 228 height 23
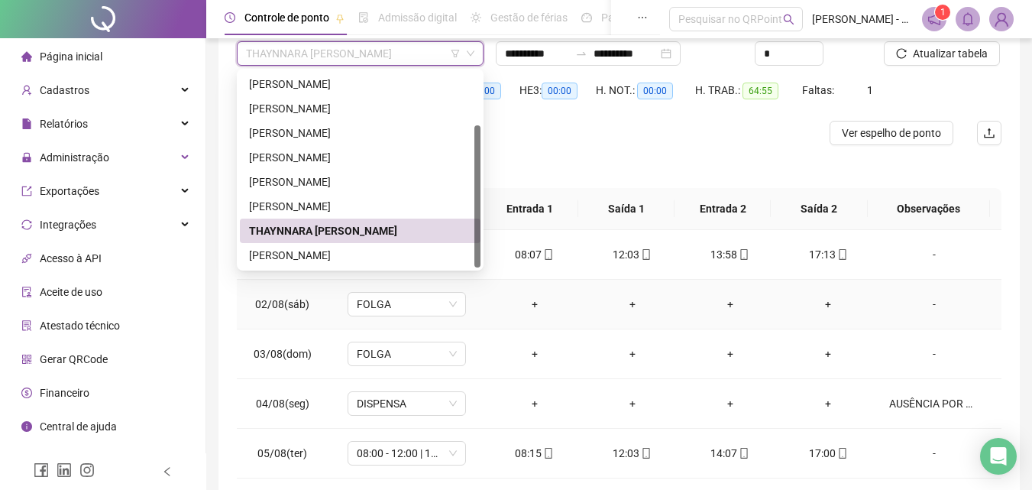
scroll to position [153, 0]
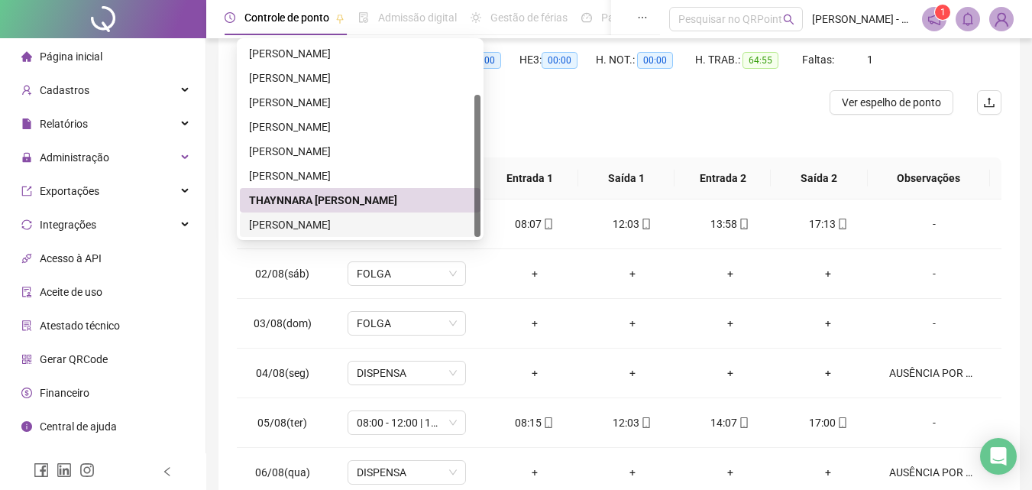
click at [358, 225] on div "[PERSON_NAME]" at bounding box center [360, 224] width 222 height 17
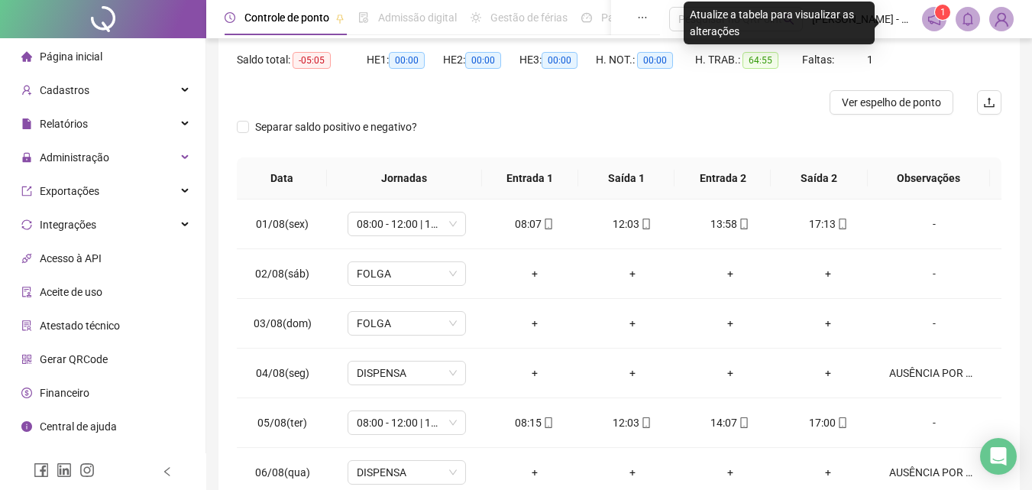
scroll to position [0, 0]
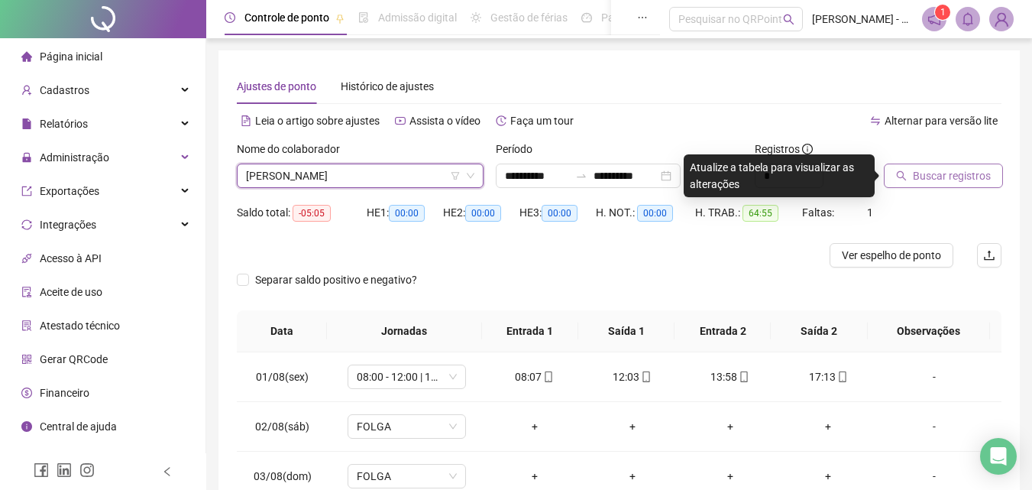
click at [944, 175] on span "Buscar registros" at bounding box center [952, 175] width 78 height 17
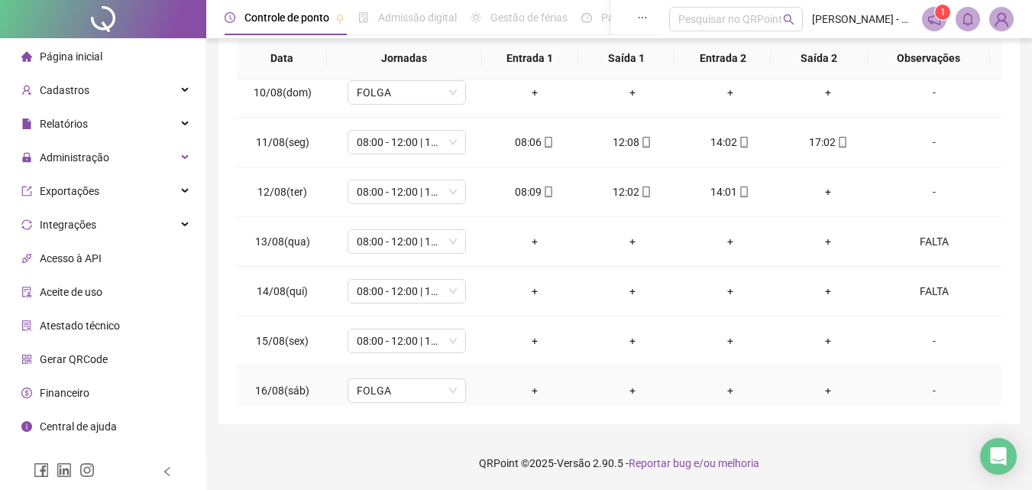
scroll to position [568, 0]
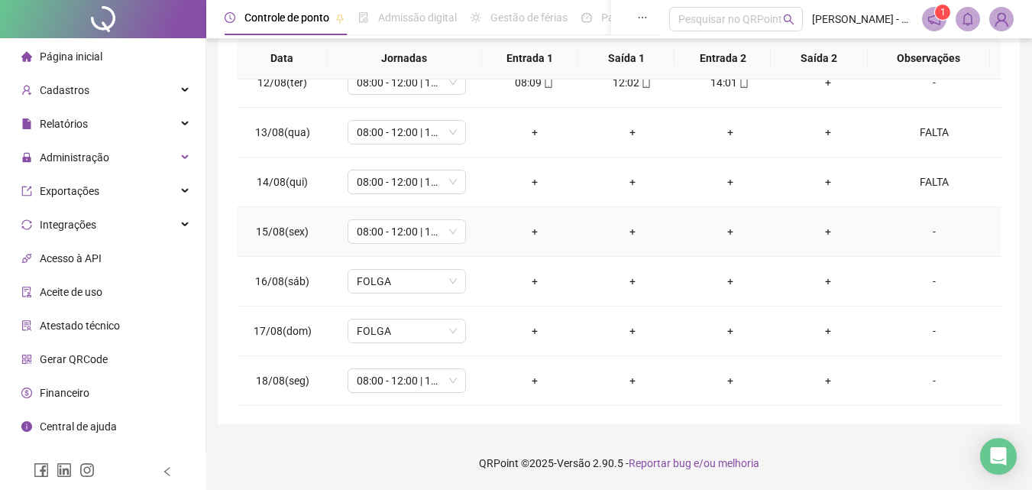
click at [927, 234] on div "-" at bounding box center [934, 231] width 90 height 17
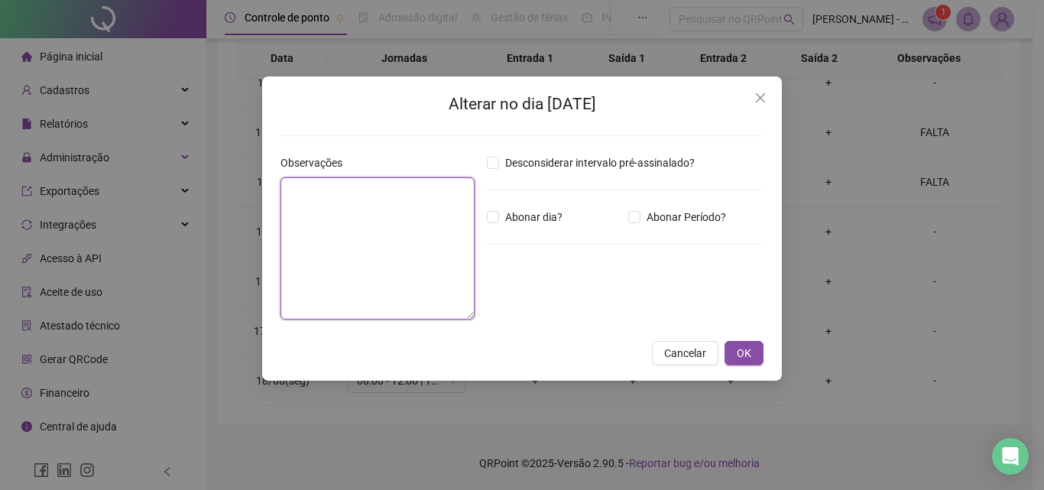
click at [408, 220] on textarea at bounding box center [377, 248] width 194 height 142
type textarea "*"
type textarea "*****"
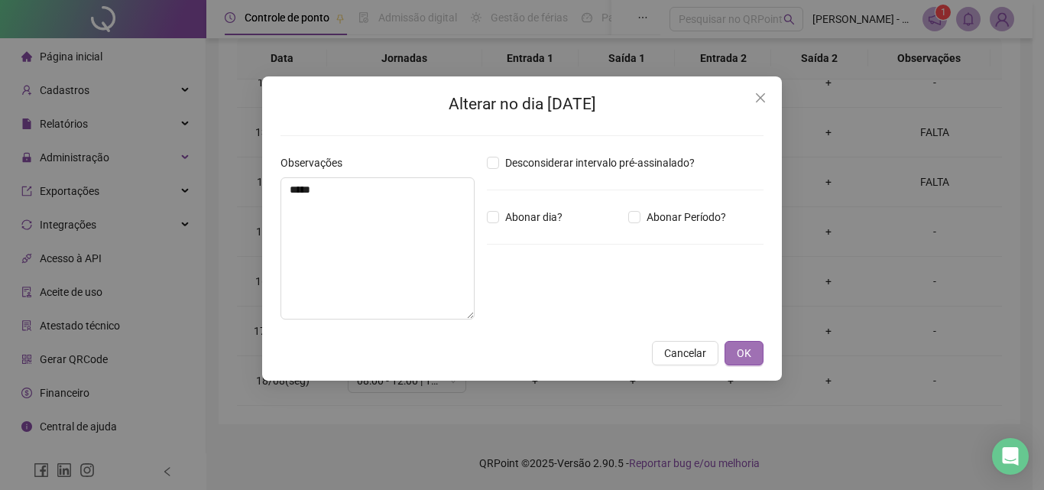
click at [736, 356] on span "OK" at bounding box center [743, 353] width 15 height 17
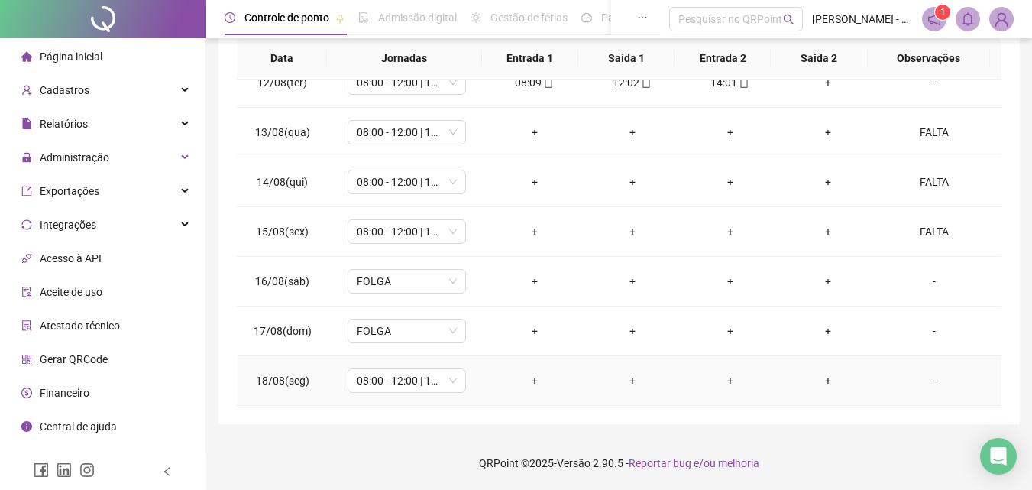
click at [531, 378] on div "+" at bounding box center [534, 380] width 73 height 17
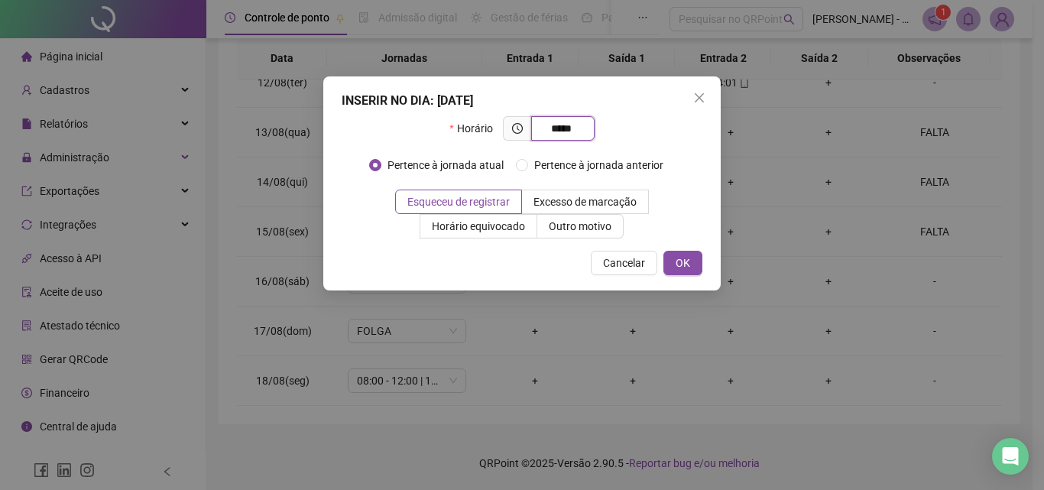
type input "*****"
click at [711, 196] on div "INSERIR NO DIA : [DATE] Horário ***** Pertence à jornada atual Pertence à jorna…" at bounding box center [521, 183] width 397 height 214
click at [692, 262] on button "OK" at bounding box center [682, 263] width 39 height 24
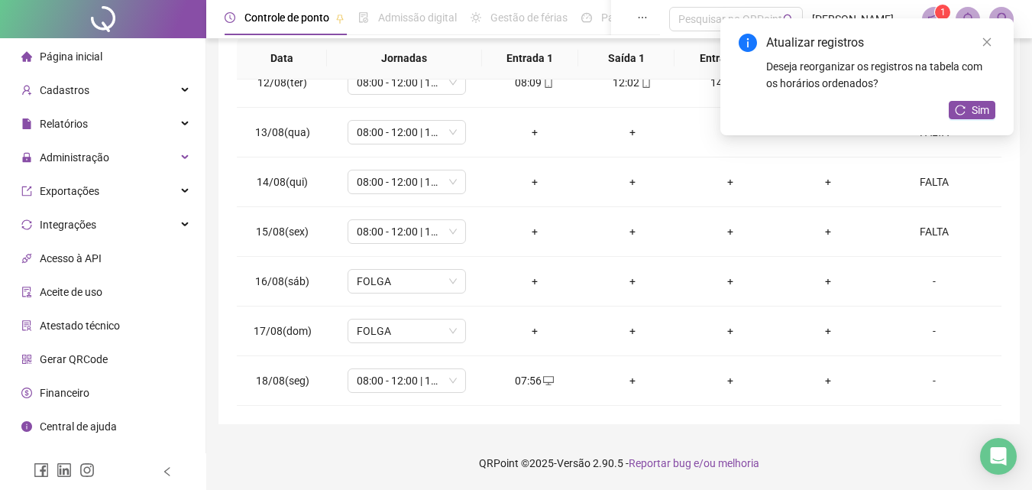
click at [996, 41] on div "Atualizar registros Deseja reorganizar os registros na tabela com os horários o…" at bounding box center [866, 76] width 293 height 117
click at [989, 44] on icon "close" at bounding box center [987, 42] width 11 height 11
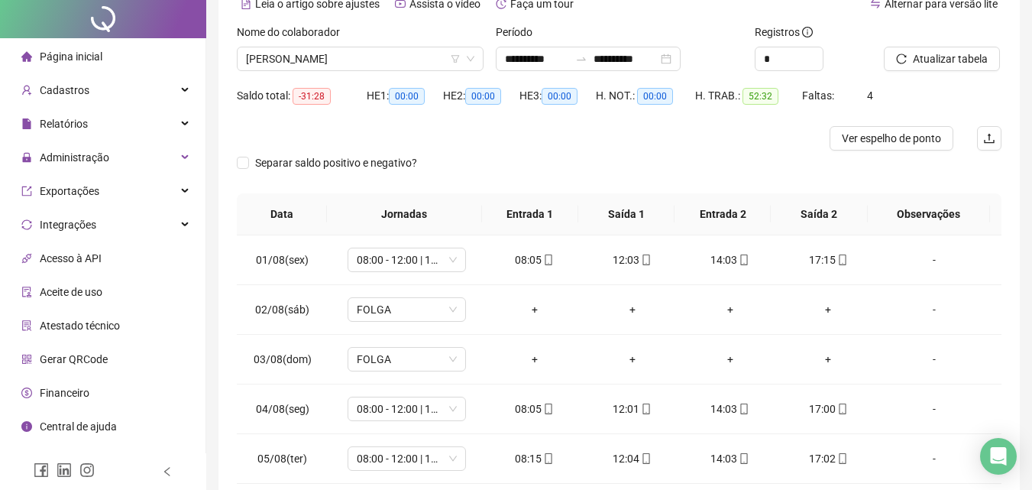
scroll to position [0, 0]
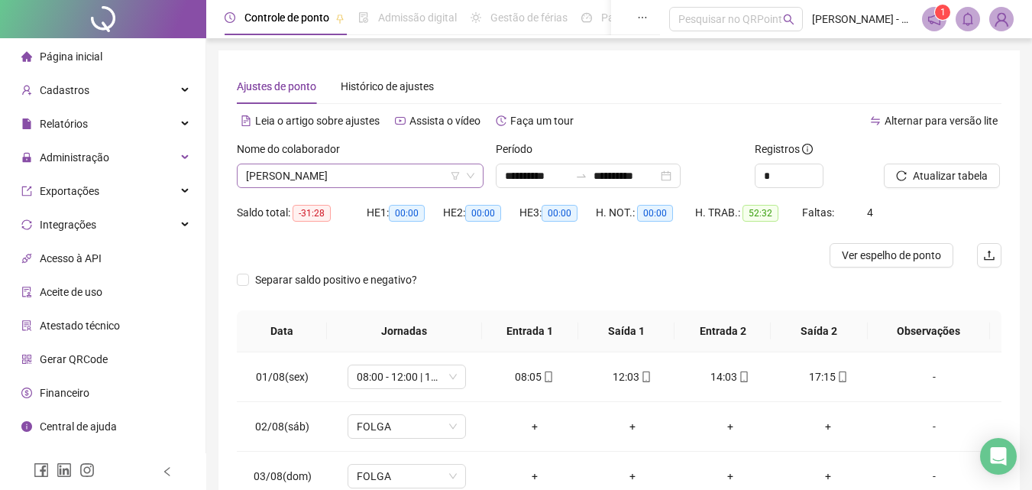
click at [432, 175] on span "[PERSON_NAME]" at bounding box center [360, 175] width 228 height 23
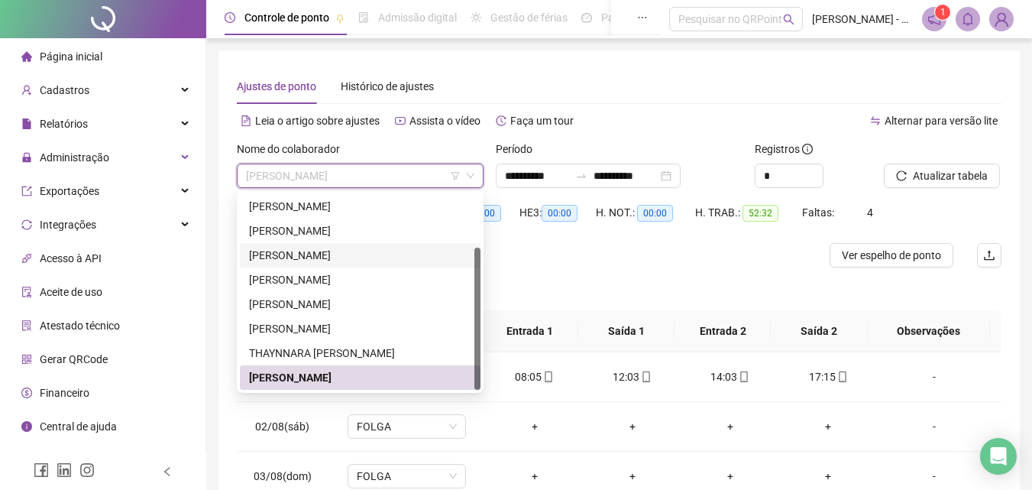
click at [354, 256] on div "[PERSON_NAME]" at bounding box center [360, 255] width 222 height 17
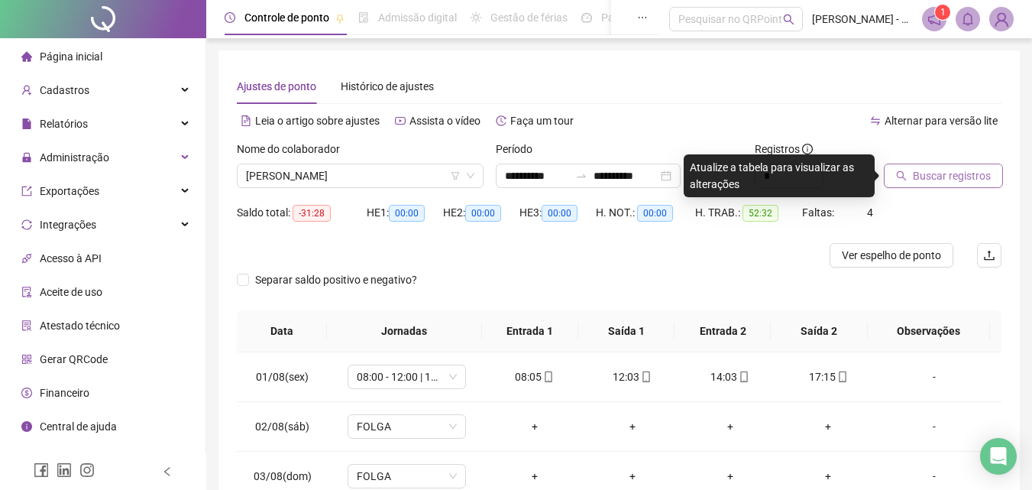
click at [940, 178] on span "Buscar registros" at bounding box center [952, 175] width 78 height 17
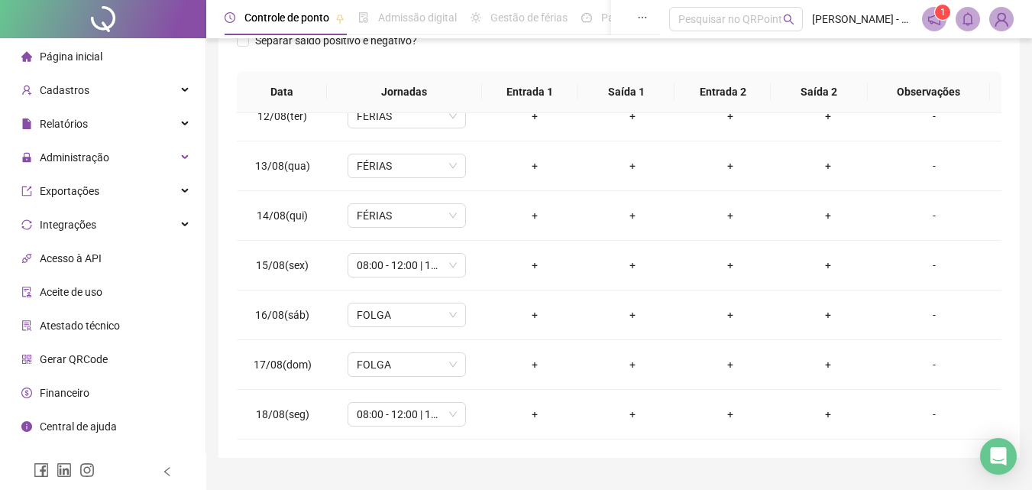
scroll to position [273, 0]
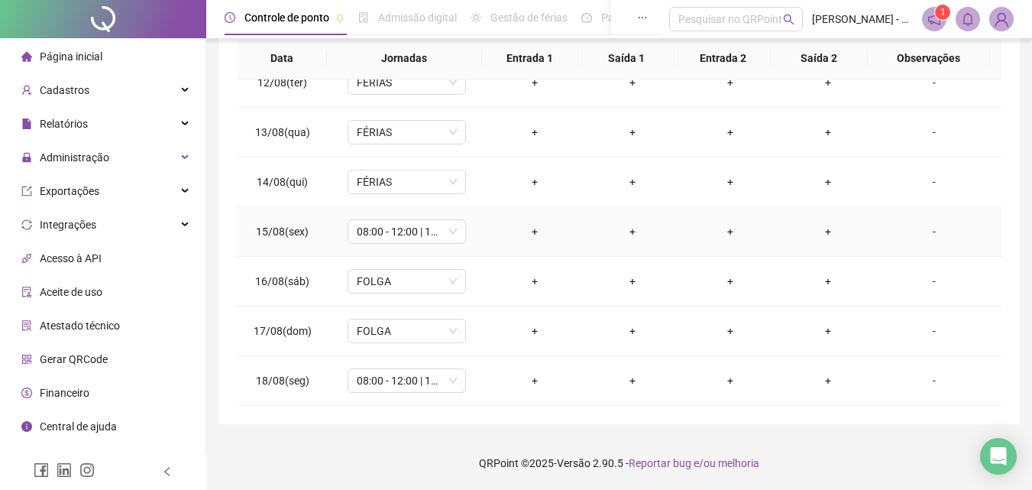
click at [920, 229] on div "-" at bounding box center [934, 231] width 90 height 17
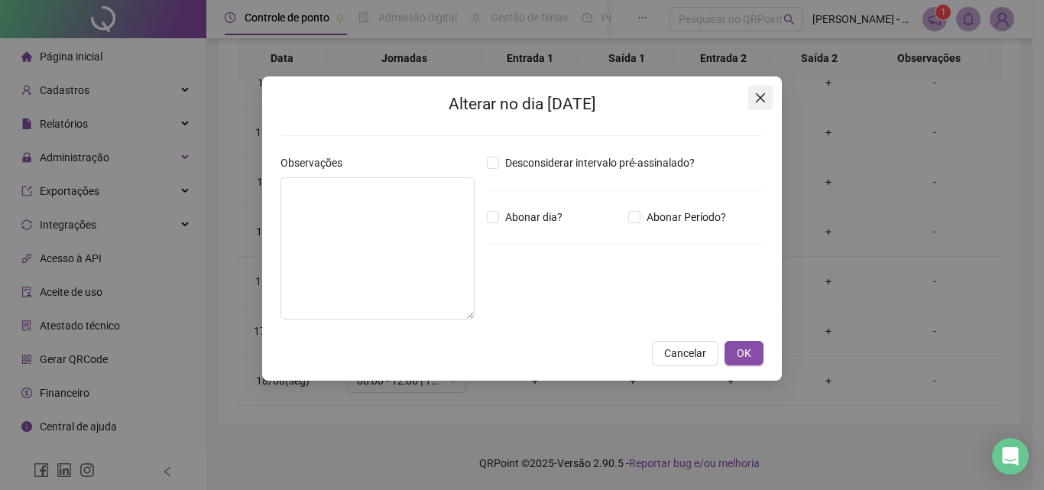
click at [763, 101] on icon "close" at bounding box center [760, 97] width 9 height 9
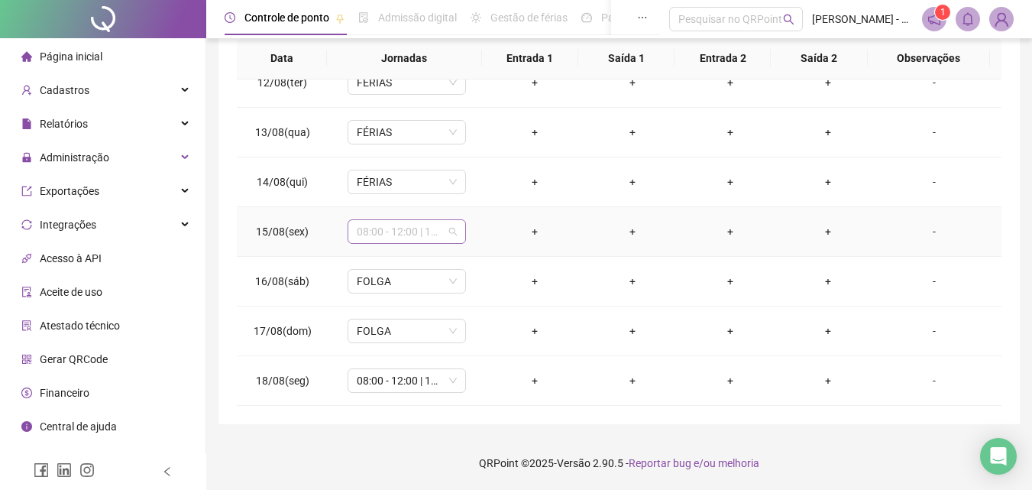
click at [444, 230] on span "08:00 - 12:00 | 14:00 - 17:00" at bounding box center [407, 231] width 100 height 23
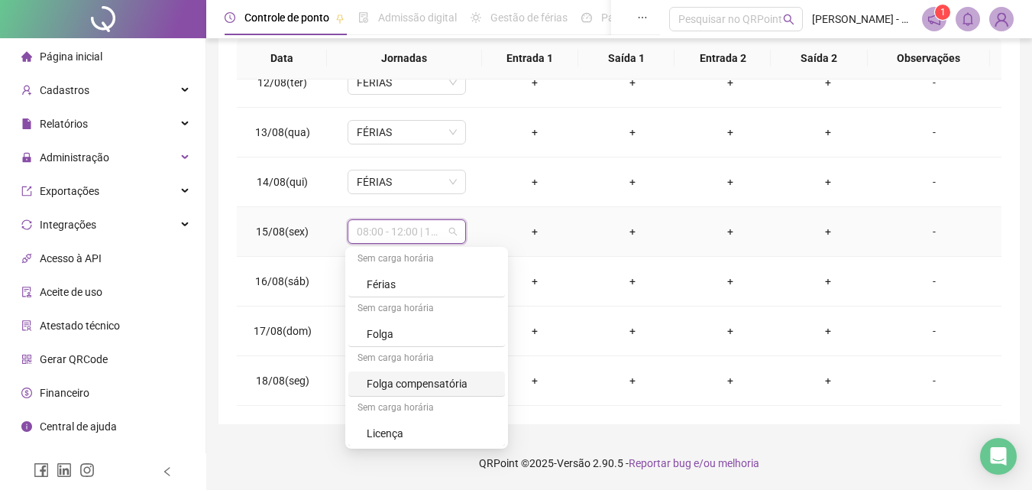
scroll to position [152, 0]
click at [412, 276] on div "Férias" at bounding box center [431, 283] width 129 height 17
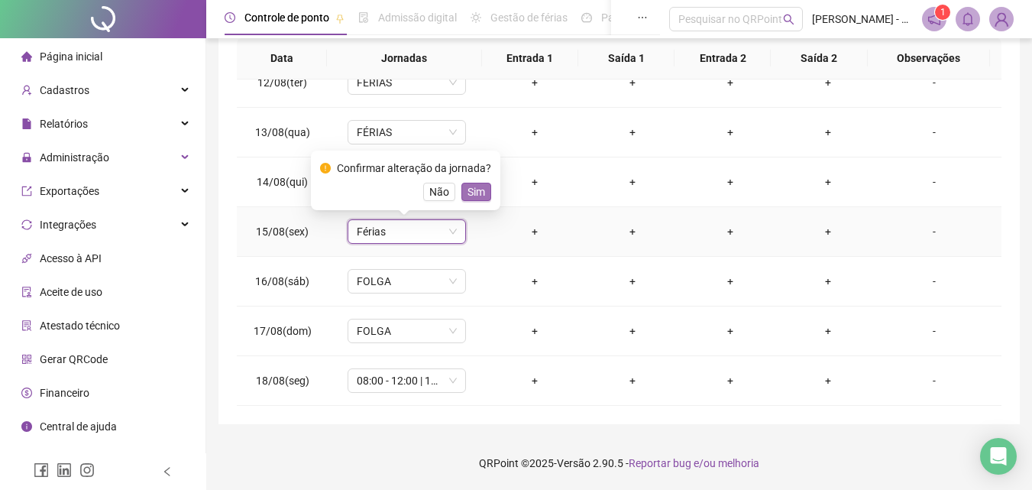
click at [475, 191] on span "Sim" at bounding box center [477, 191] width 18 height 17
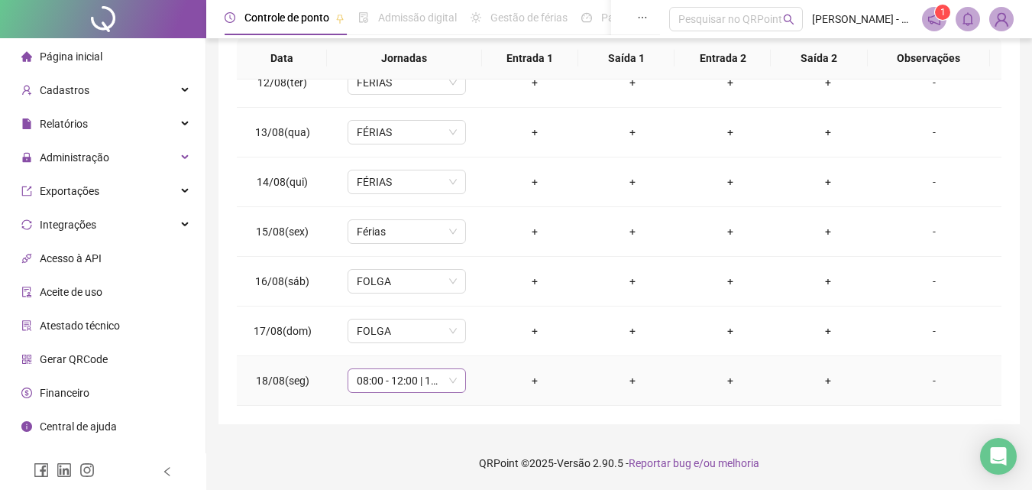
click at [448, 380] on span "08:00 - 12:00 | 14:00 - 17:00" at bounding box center [407, 380] width 100 height 23
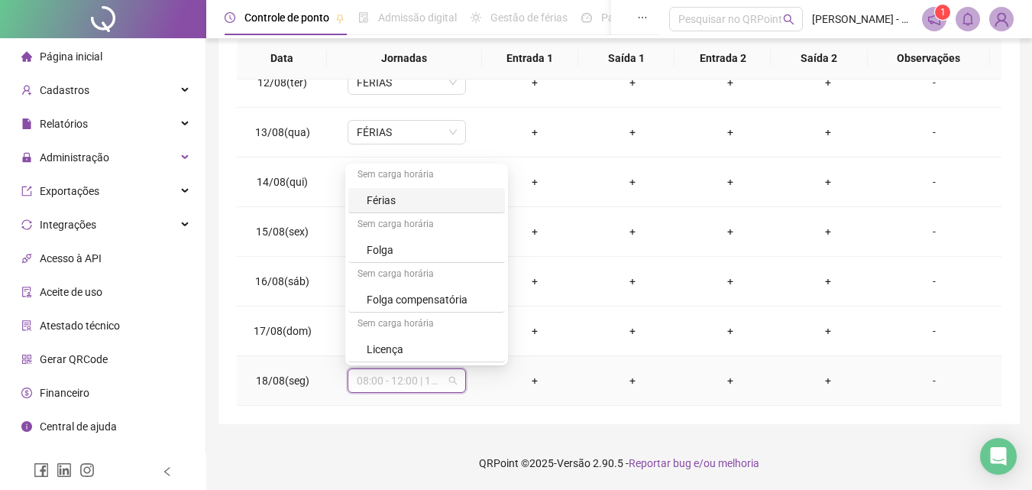
drag, startPoint x: 393, startPoint y: 203, endPoint x: 485, endPoint y: 203, distance: 92.4
click at [393, 202] on div "Férias" at bounding box center [431, 200] width 129 height 17
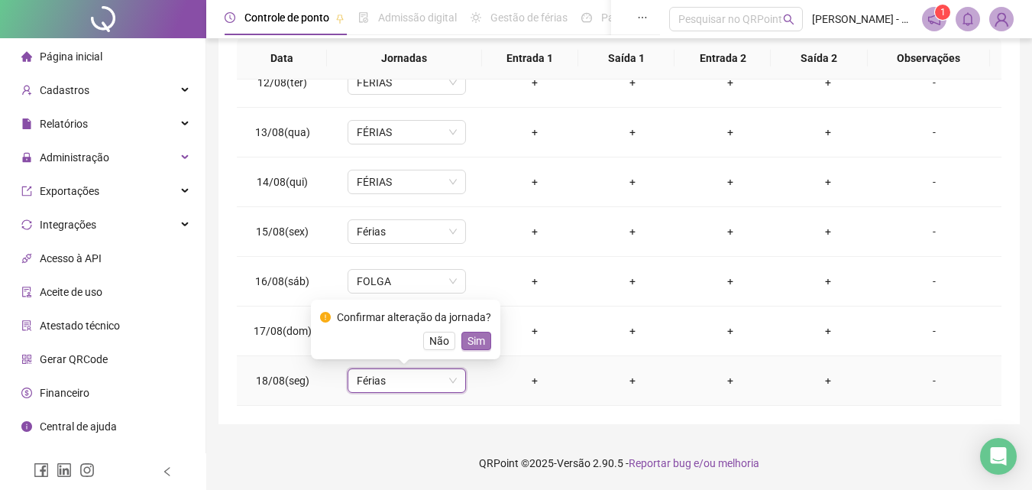
click at [471, 342] on span "Sim" at bounding box center [477, 340] width 18 height 17
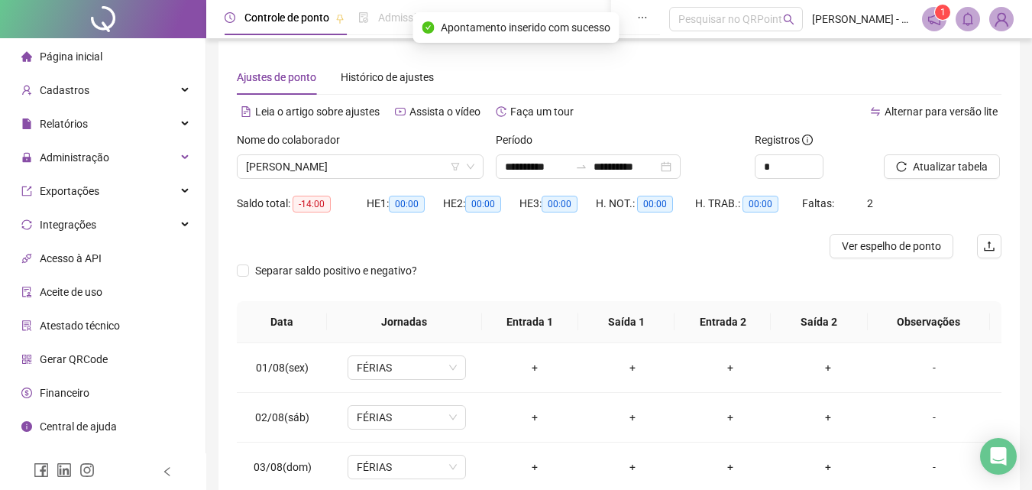
scroll to position [0, 0]
